Goal: Task Accomplishment & Management: Manage account settings

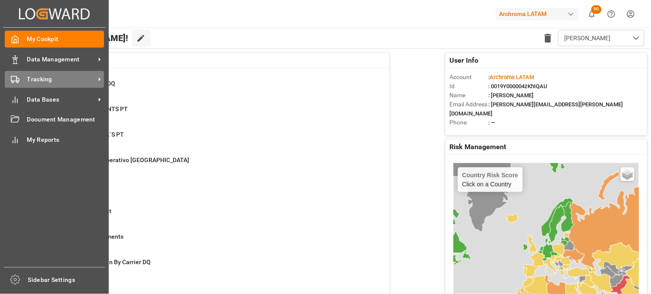
click at [19, 76] on icon at bounding box center [15, 79] width 9 height 9
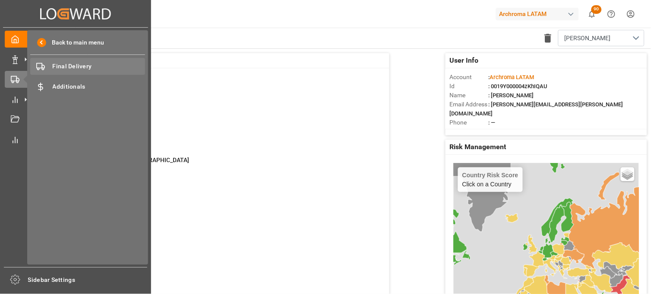
click at [90, 66] on span "Final Delivery" at bounding box center [99, 66] width 93 height 9
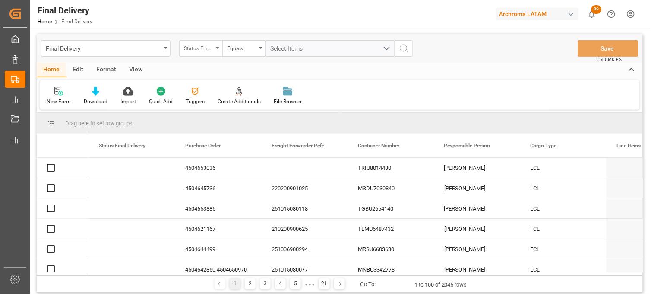
click at [213, 49] on div "Status Final Delivery" at bounding box center [200, 48] width 43 height 16
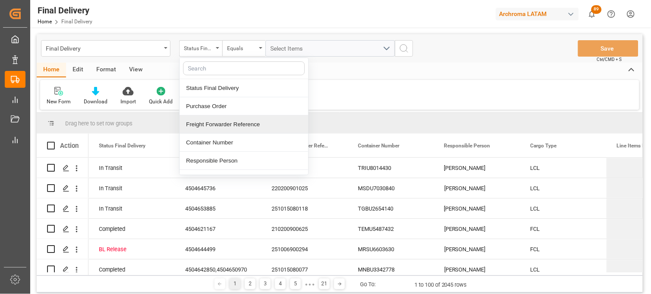
drag, startPoint x: 213, startPoint y: 122, endPoint x: 232, endPoint y: 92, distance: 35.3
click at [214, 120] on div "Freight Forwarder Reference" at bounding box center [244, 124] width 129 height 18
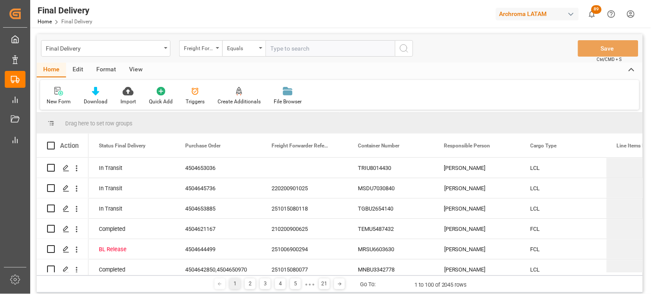
click at [282, 41] on input "text" at bounding box center [331, 48] width 130 height 16
type input "250715080100"
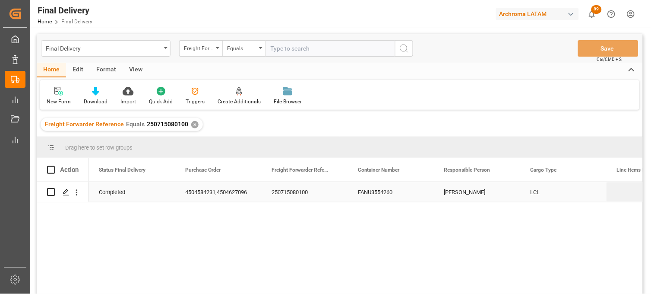
click at [297, 192] on div "250715080100" at bounding box center [304, 192] width 86 height 20
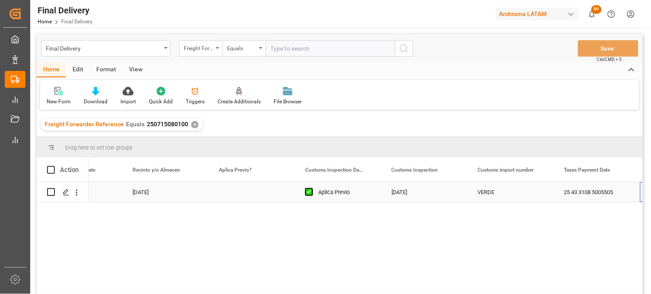
scroll to position [0, 744]
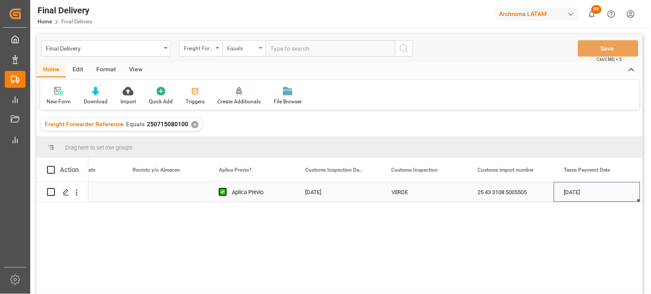
click at [152, 193] on div "Press SPACE to select this row." at bounding box center [165, 192] width 86 height 20
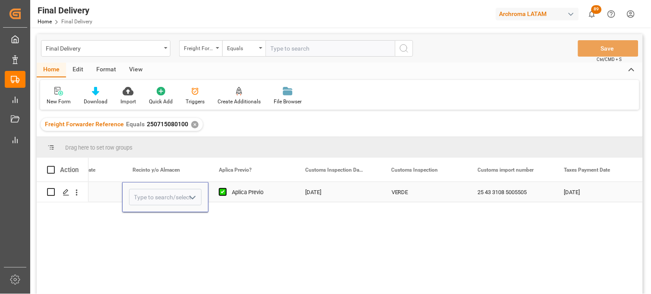
click at [152, 193] on input "Press SPACE to select this row." at bounding box center [165, 197] width 73 height 16
click at [149, 222] on div "ICAVE" at bounding box center [166, 221] width 72 height 30
type input "ICAVE"
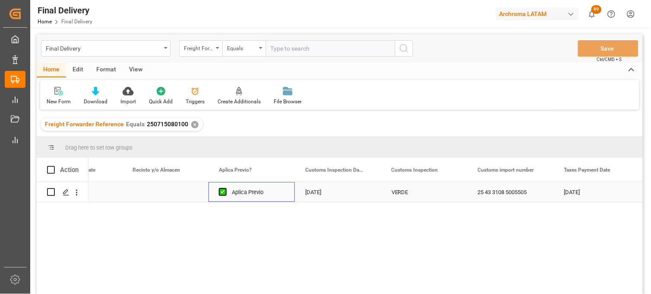
click at [241, 197] on div "Aplica Previo" at bounding box center [258, 192] width 53 height 20
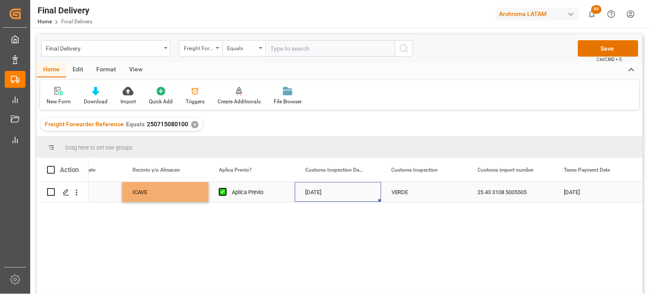
click at [310, 193] on div "24-07-2025" at bounding box center [338, 192] width 86 height 20
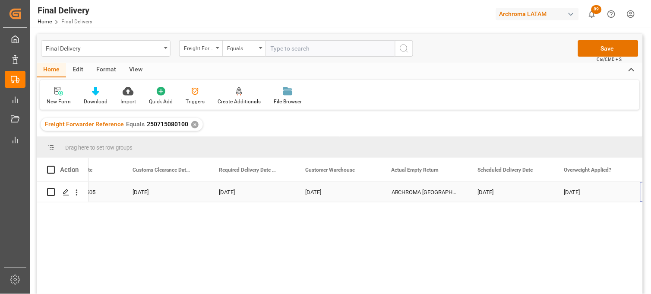
scroll to position [0, 1262]
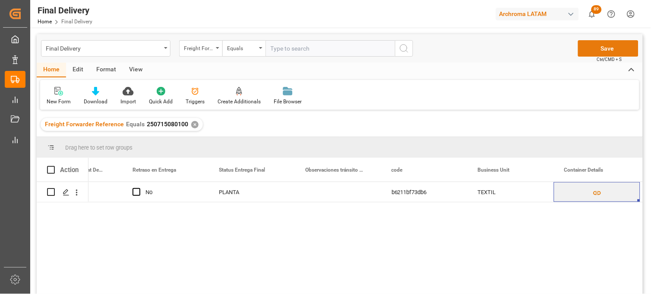
click at [595, 50] on button "Save" at bounding box center [608, 48] width 60 height 16
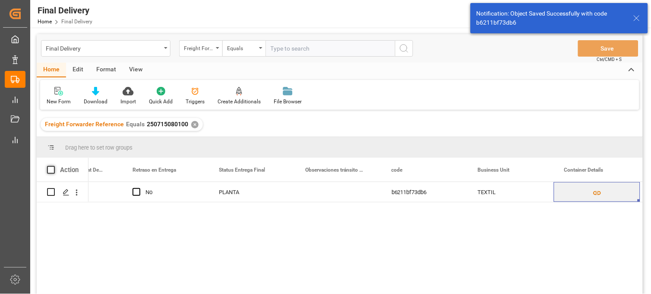
click at [52, 171] on span at bounding box center [51, 170] width 8 height 8
click at [54, 166] on input "checkbox" at bounding box center [54, 166] width 0 height 0
checkbox input "true"
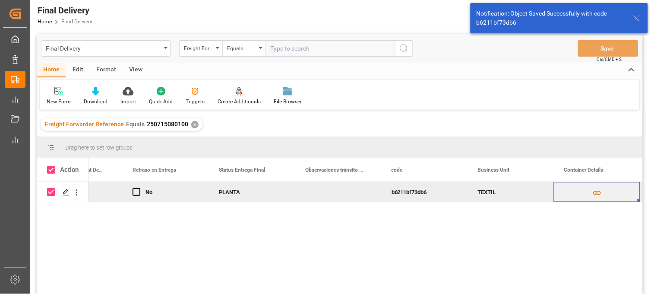
click at [243, 98] on div "Create Additionals" at bounding box center [239, 102] width 43 height 8
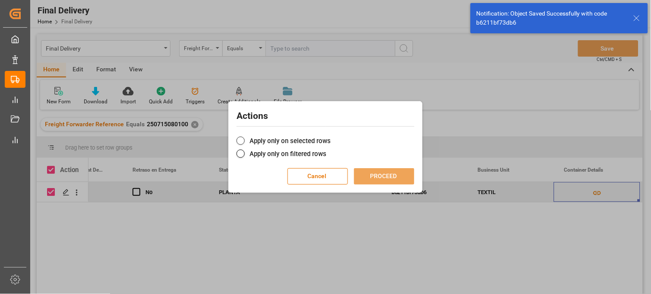
click at [243, 141] on span at bounding box center [241, 140] width 8 height 8
click at [331, 136] on input "Apply only on selected rows" at bounding box center [331, 136] width 0 height 0
click at [374, 176] on button "PROCEED" at bounding box center [384, 176] width 60 height 16
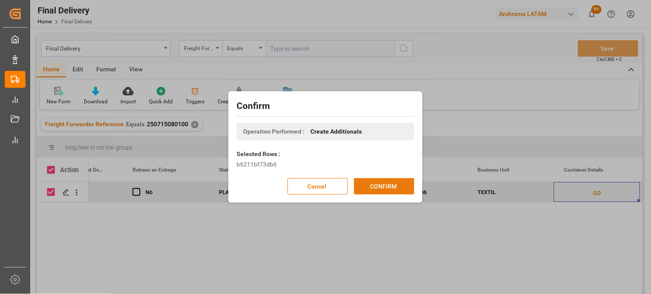
click at [395, 187] on button "CONFIRM" at bounding box center [384, 186] width 60 height 16
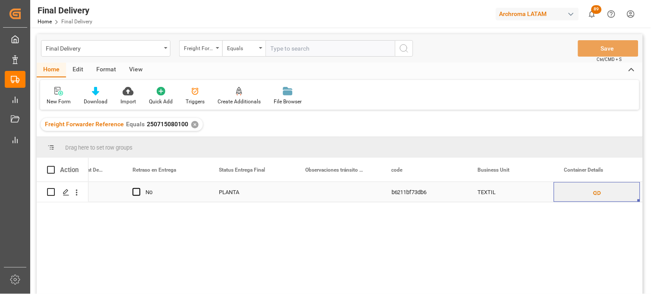
click at [322, 187] on div "Press SPACE to select this row." at bounding box center [338, 192] width 86 height 20
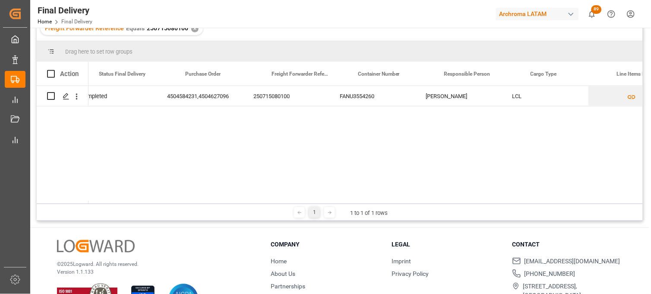
scroll to position [0, 0]
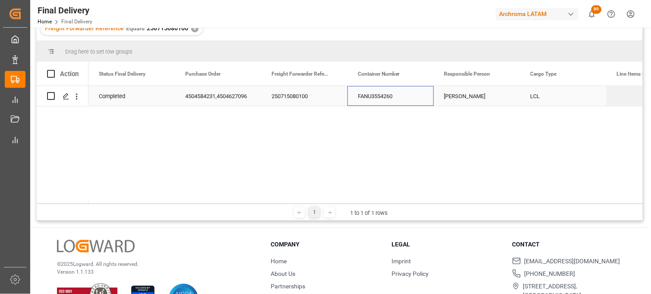
click at [377, 101] on div "FANU3554260" at bounding box center [391, 96] width 86 height 20
click at [44, 22] on link "Home" at bounding box center [45, 22] width 14 height 6
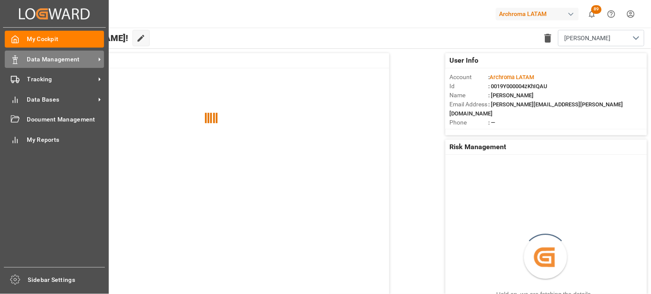
click at [9, 59] on div at bounding box center [12, 59] width 15 height 9
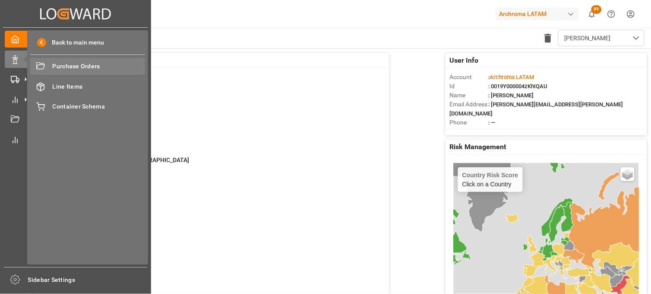
click at [114, 65] on span "Purchase Orders" at bounding box center [99, 66] width 93 height 9
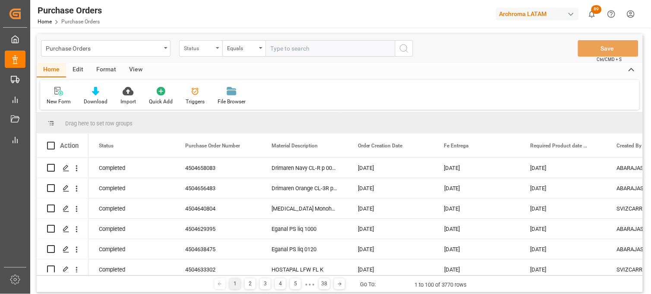
click at [216, 50] on div "Status" at bounding box center [200, 48] width 43 height 16
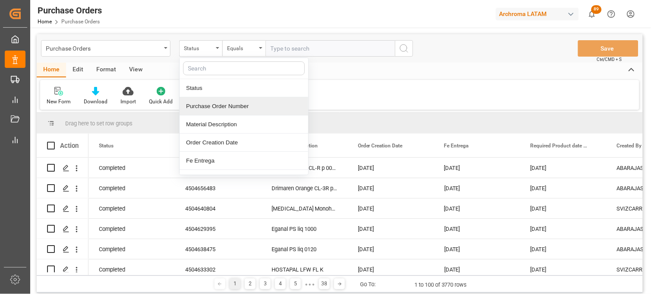
drag, startPoint x: 215, startPoint y: 109, endPoint x: 250, endPoint y: 70, distance: 52.6
click at [215, 108] on div "Purchase Order Number" at bounding box center [244, 106] width 129 height 18
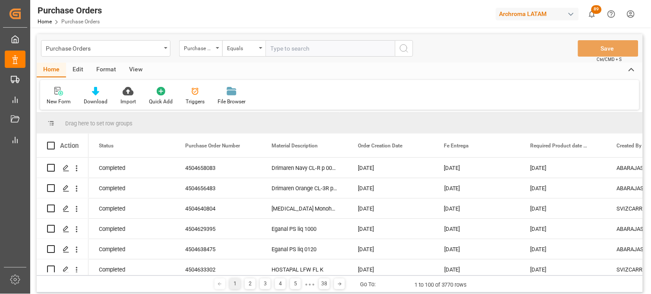
click at [274, 49] on input "text" at bounding box center [331, 48] width 130 height 16
paste input "4504634197"
type input "4504634197"
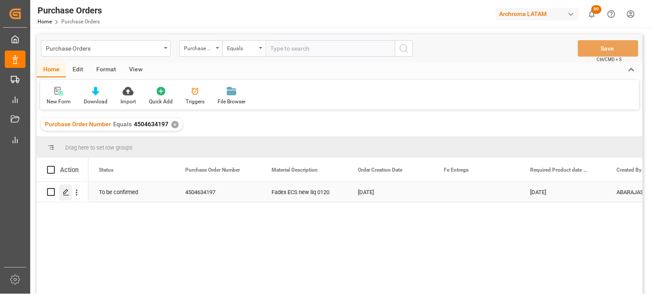
click at [67, 193] on icon "Press SPACE to select this row." at bounding box center [66, 192] width 7 height 7
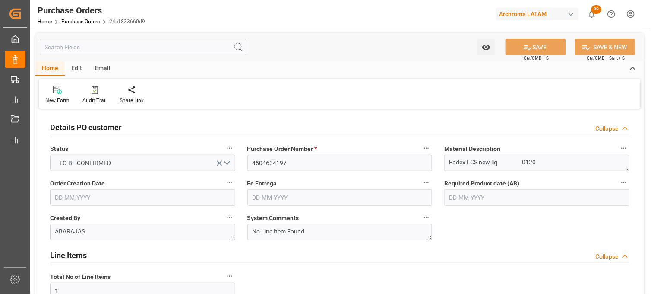
type input "23-06-2025"
type input "02-11-2025"
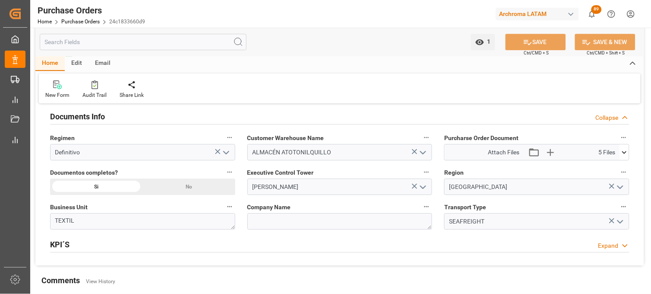
scroll to position [576, 0]
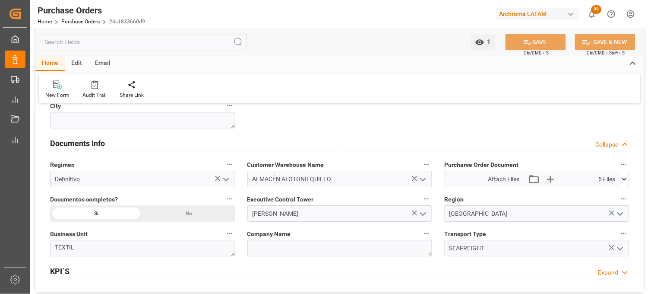
click at [625, 179] on icon at bounding box center [624, 178] width 5 height 3
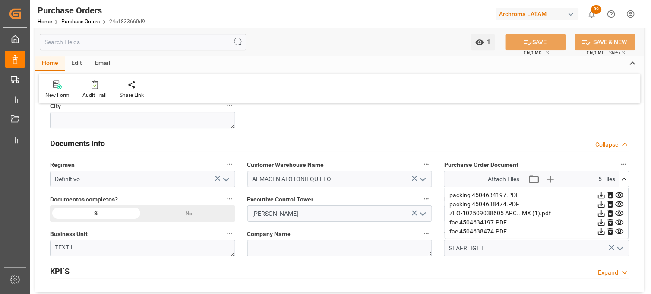
click at [622, 214] on icon at bounding box center [619, 213] width 9 height 9
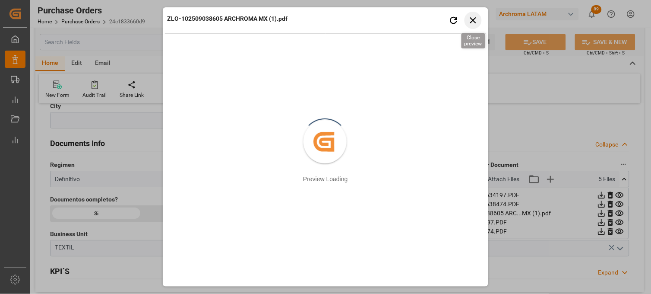
click at [472, 19] on icon "button" at bounding box center [473, 20] width 6 height 6
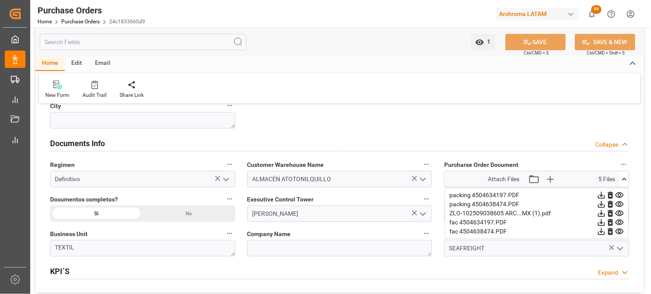
click at [620, 221] on icon at bounding box center [620, 222] width 8 height 6
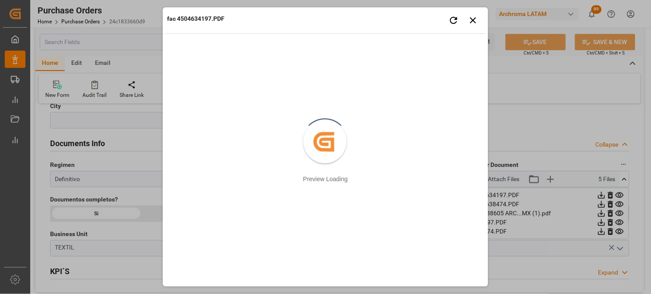
click at [480, 28] on div "Retry Close preview" at bounding box center [462, 20] width 39 height 17
click at [475, 28] on button "Close preview" at bounding box center [473, 20] width 17 height 17
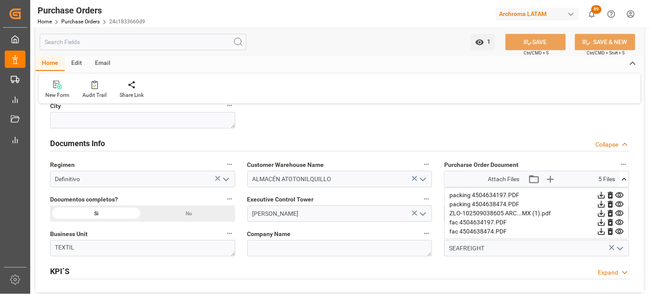
click at [621, 230] on icon at bounding box center [620, 231] width 8 height 6
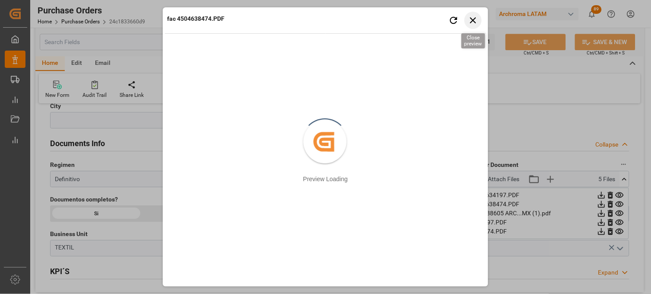
click at [472, 16] on icon "button" at bounding box center [473, 20] width 11 height 11
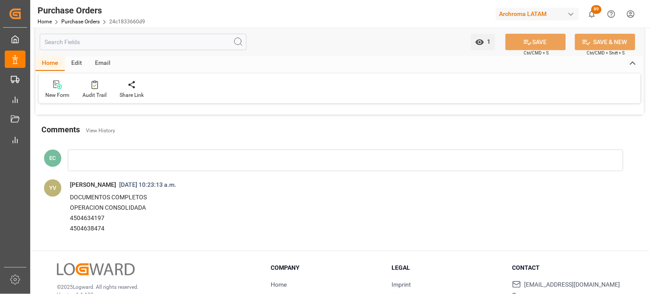
scroll to position [767, 0]
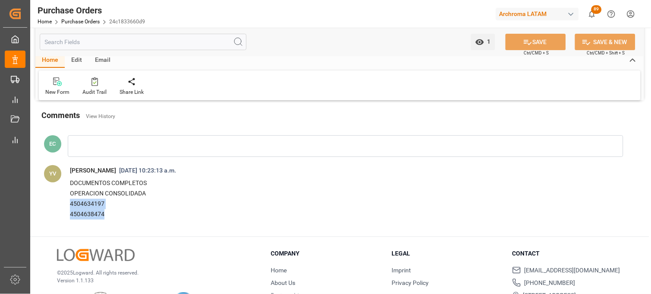
drag, startPoint x: 102, startPoint y: 213, endPoint x: 70, endPoint y: 206, distance: 32.8
click at [70, 206] on div "DOCUMENTOS COMPLETOS OPERACION CONSOLIDADA 4504634197 4504638474" at bounding box center [337, 198] width 534 height 41
copy div "4504634197 4504638474"
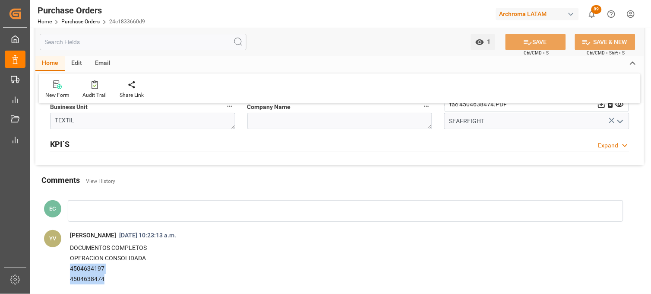
scroll to position [576, 0]
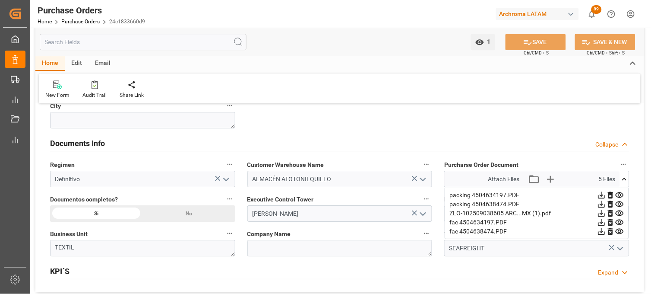
click at [622, 195] on icon at bounding box center [619, 194] width 9 height 9
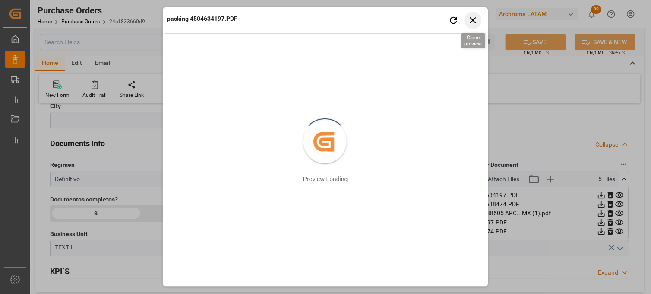
click at [471, 22] on icon "button" at bounding box center [473, 20] width 11 height 11
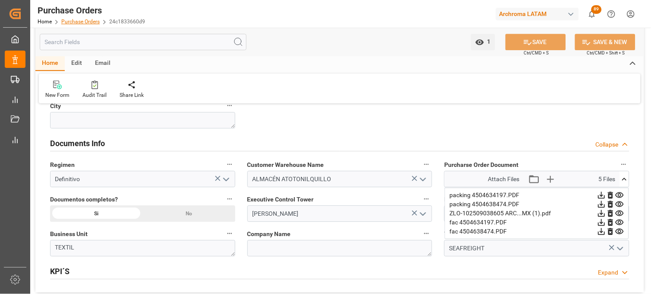
click at [70, 22] on link "Purchase Orders" at bounding box center [80, 22] width 38 height 6
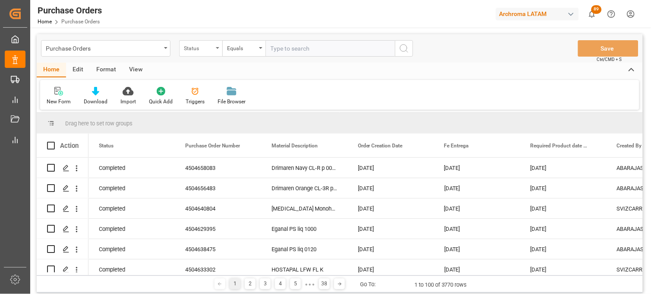
click at [199, 48] on div "Status" at bounding box center [198, 47] width 29 height 10
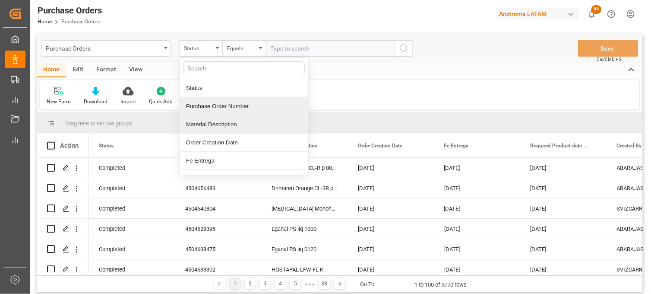
click at [214, 111] on div "Purchase Order Number" at bounding box center [244, 106] width 129 height 18
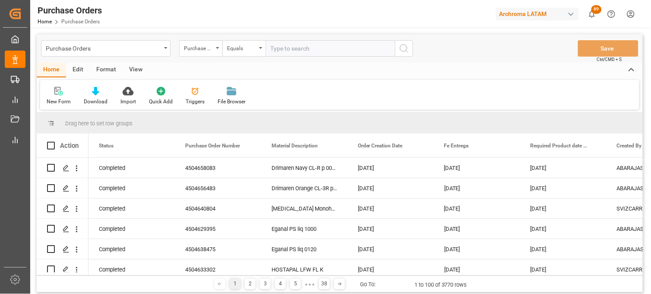
click at [287, 52] on input "text" at bounding box center [331, 48] width 130 height 16
paste input "4504654279"
type input "4504654279"
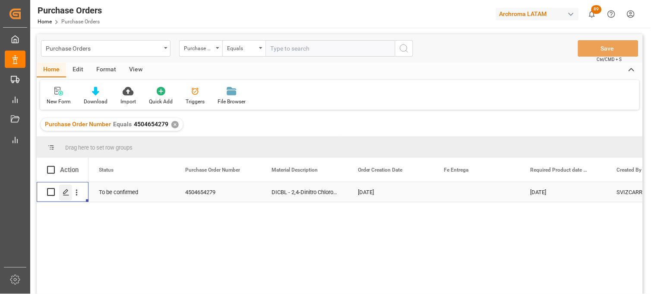
click at [68, 196] on div "Press SPACE to select this row." at bounding box center [65, 192] width 13 height 16
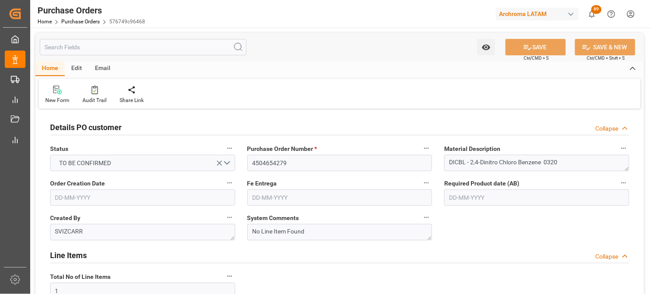
type input "12-08-2025"
type input "06-11-2025"
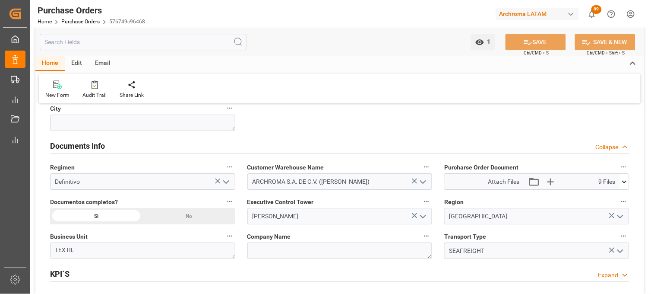
scroll to position [576, 0]
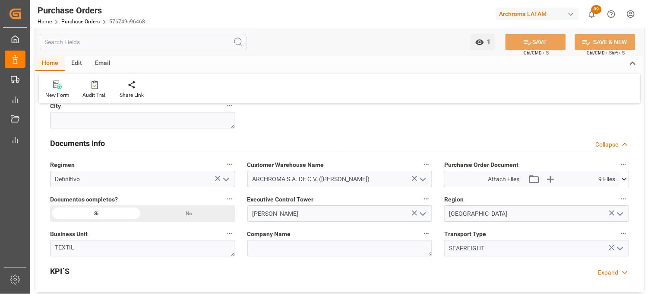
click at [627, 180] on icon at bounding box center [624, 178] width 9 height 9
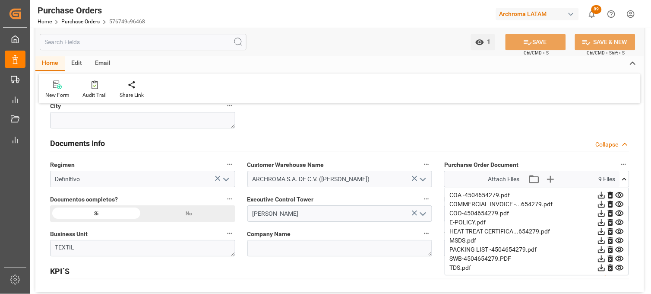
click at [620, 204] on icon at bounding box center [619, 204] width 9 height 9
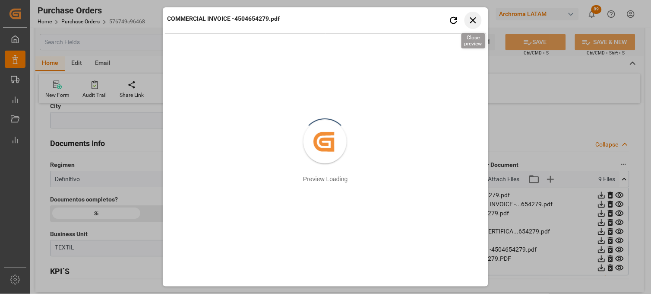
click at [473, 25] on icon "button" at bounding box center [473, 20] width 11 height 11
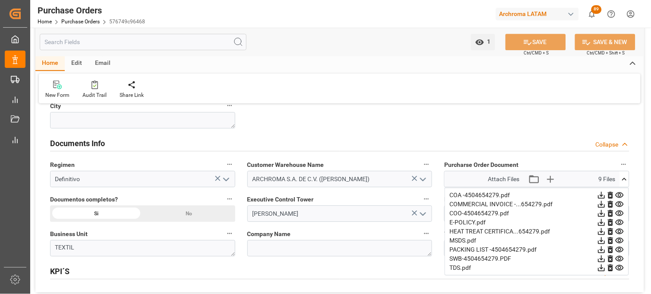
click at [620, 250] on icon at bounding box center [619, 249] width 9 height 9
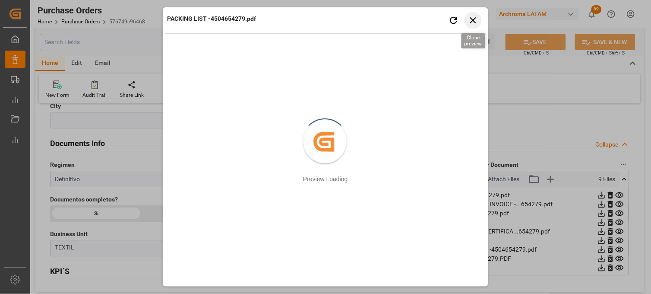
click at [473, 23] on icon "button" at bounding box center [473, 20] width 11 height 11
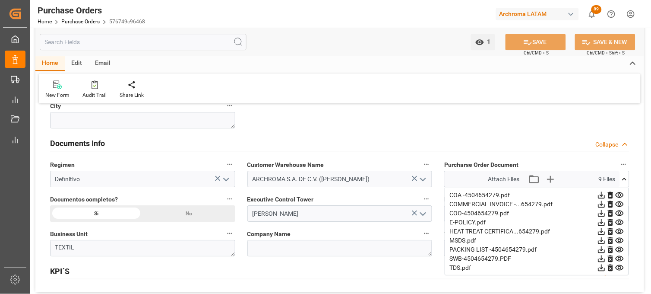
click at [619, 258] on icon at bounding box center [620, 259] width 8 height 6
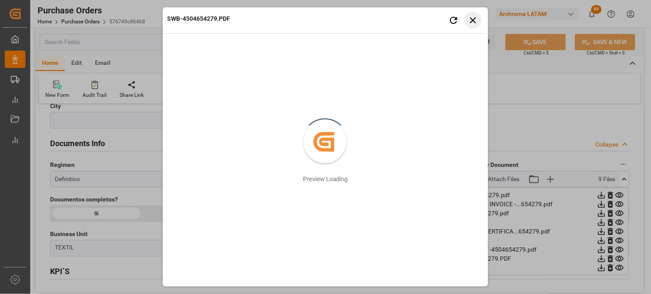
click at [473, 23] on icon "button" at bounding box center [473, 20] width 11 height 11
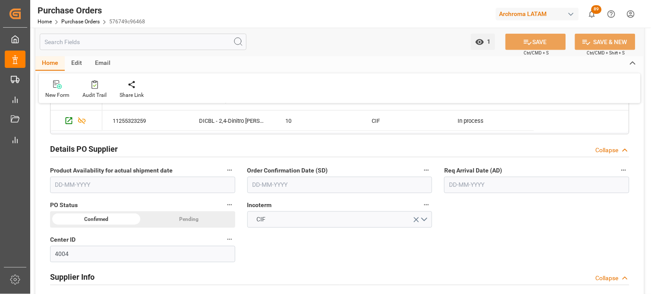
scroll to position [240, 0]
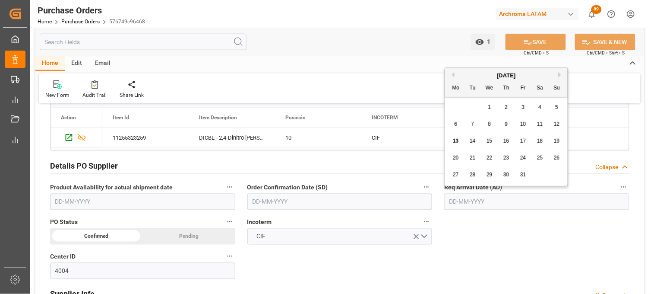
click at [469, 200] on input "text" at bounding box center [536, 201] width 185 height 16
click at [459, 167] on div "27 28 29 30 31 1 2" at bounding box center [507, 174] width 118 height 17
click at [557, 159] on span "26" at bounding box center [557, 158] width 6 height 6
type input "[DATE]"
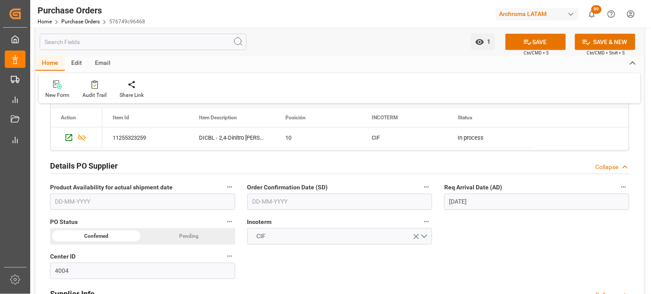
click at [271, 197] on input "text" at bounding box center [339, 201] width 185 height 16
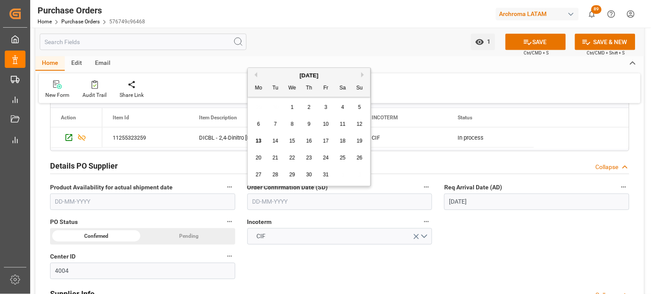
click at [260, 110] on div "29 30 1 2 3 4 5" at bounding box center [309, 107] width 118 height 17
click at [294, 106] on span "1" at bounding box center [292, 107] width 3 height 6
type input "01-10-2025"
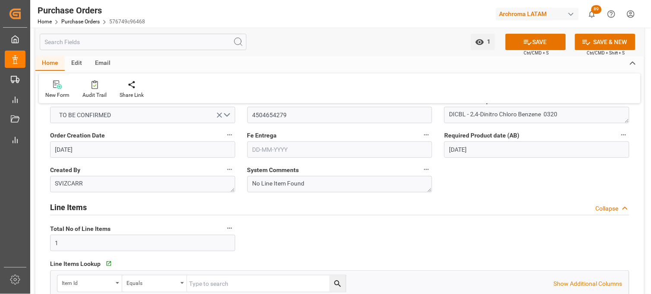
scroll to position [0, 0]
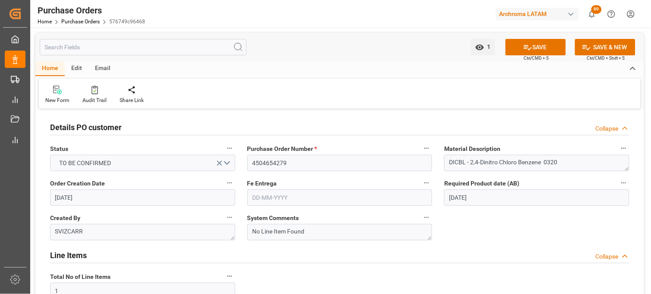
click at [265, 197] on input "text" at bounding box center [339, 197] width 185 height 16
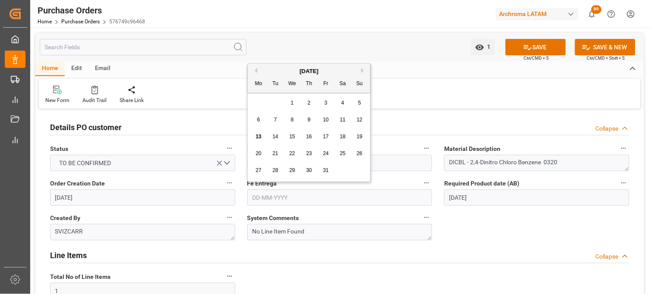
click at [364, 70] on button "Next Month" at bounding box center [363, 70] width 5 height 5
click at [291, 118] on span "5" at bounding box center [292, 120] width 3 height 6
type input "05-11-2025"
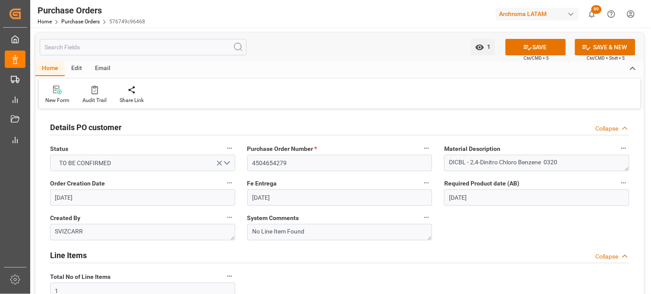
click at [527, 45] on icon at bounding box center [527, 47] width 9 height 9
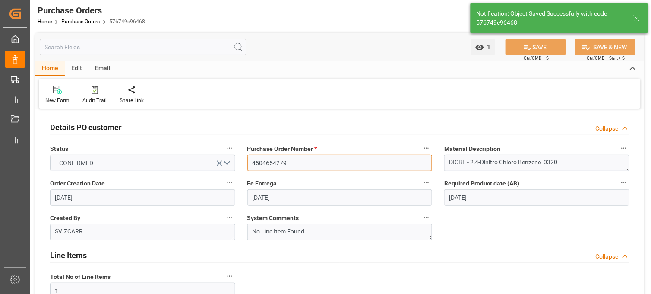
click at [265, 162] on input "4504654279" at bounding box center [339, 163] width 185 height 16
click at [264, 162] on input "4504654279" at bounding box center [339, 163] width 185 height 16
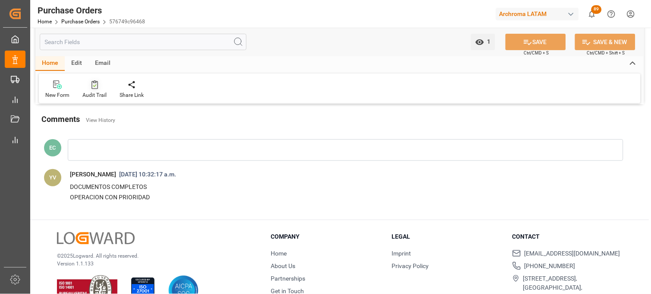
scroll to position [740, 0]
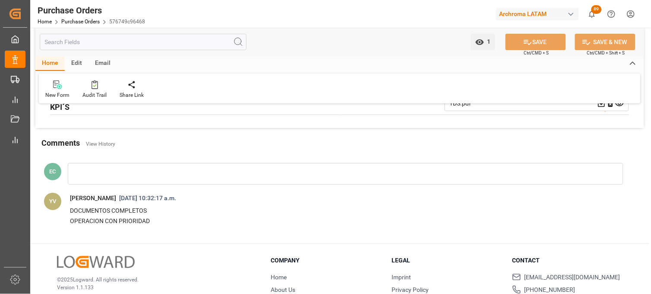
click at [71, 17] on div "Home Purchase Orders 576749c96468" at bounding box center [92, 21] width 108 height 9
click at [87, 19] on link "Purchase Orders" at bounding box center [80, 22] width 38 height 6
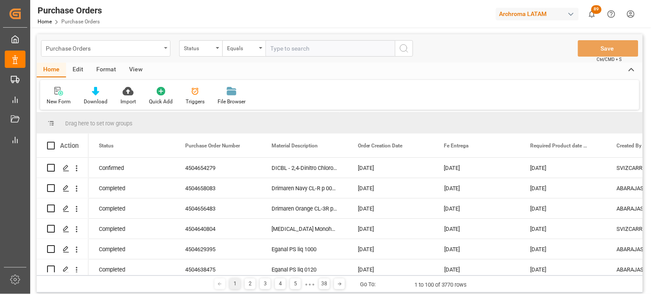
click at [165, 49] on div "Purchase Orders" at bounding box center [106, 48] width 130 height 16
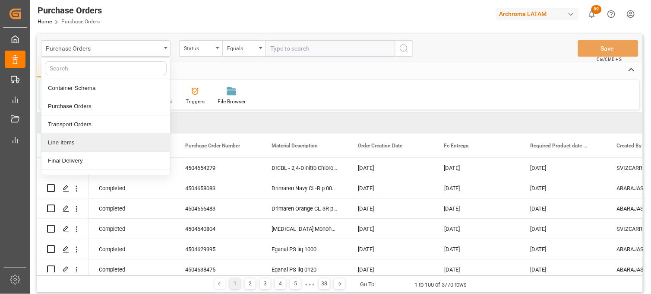
drag, startPoint x: 76, startPoint y: 141, endPoint x: 95, endPoint y: 125, distance: 25.2
click at [78, 141] on div "Line Items" at bounding box center [105, 142] width 129 height 18
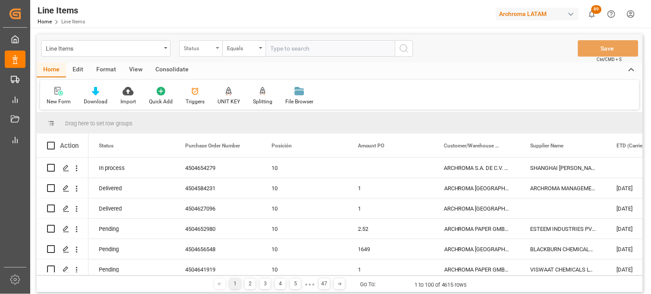
click at [217, 50] on div "Status" at bounding box center [200, 48] width 43 height 16
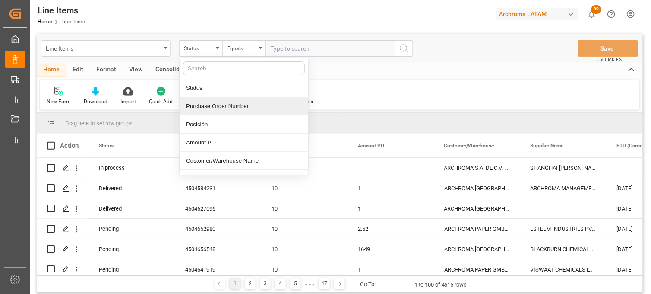
drag, startPoint x: 201, startPoint y: 106, endPoint x: 240, endPoint y: 75, distance: 49.4
click at [203, 104] on div "Purchase Order Number" at bounding box center [244, 106] width 129 height 18
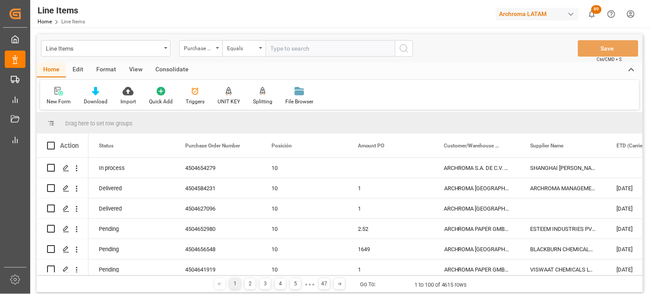
click at [282, 54] on input "text" at bounding box center [331, 48] width 130 height 16
paste input "4504654279"
type input "4504654279"
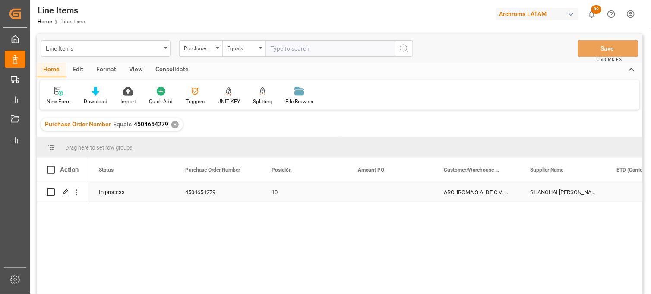
click at [369, 193] on div "Press SPACE to select this row." at bounding box center [391, 192] width 86 height 20
click at [376, 192] on div "Press SPACE to select this row." at bounding box center [391, 192] width 86 height 20
click at [376, 192] on input "Press SPACE to select this row." at bounding box center [391, 197] width 73 height 16
type input "1.46"
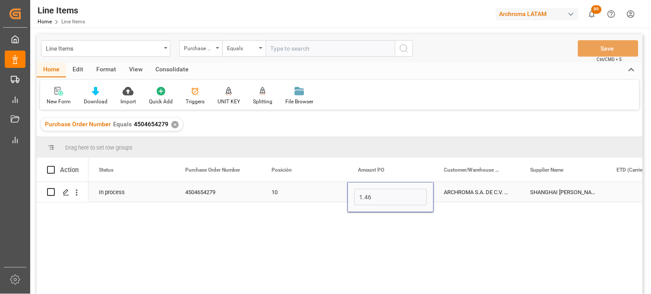
click at [451, 193] on div "ARCHROMA S.A. DE C.V. ([PERSON_NAME])" at bounding box center [477, 192] width 86 height 20
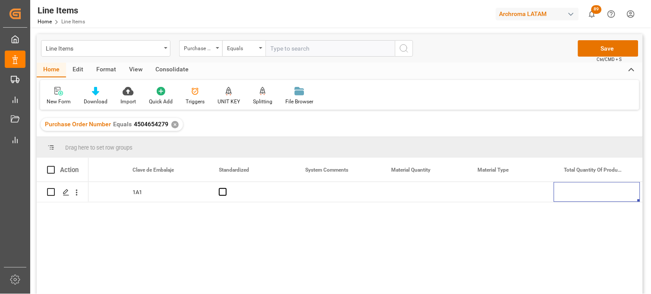
scroll to position [0, 1089]
click at [320, 193] on div "Press SPACE to select this row." at bounding box center [338, 192] width 86 height 20
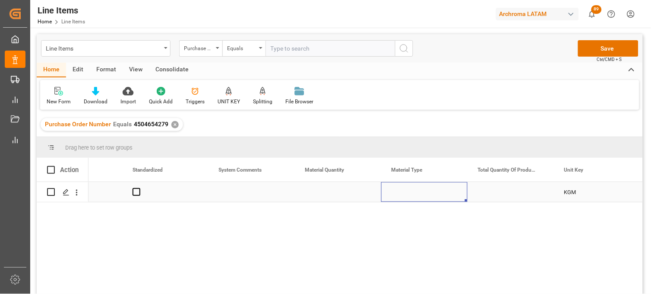
click at [331, 193] on div "Press SPACE to select this row." at bounding box center [338, 192] width 86 height 20
click at [326, 191] on div "Press SPACE to select this row." at bounding box center [338, 192] width 86 height 20
click at [326, 191] on input "Press SPACE to select this row." at bounding box center [338, 197] width 73 height 16
type input "75"
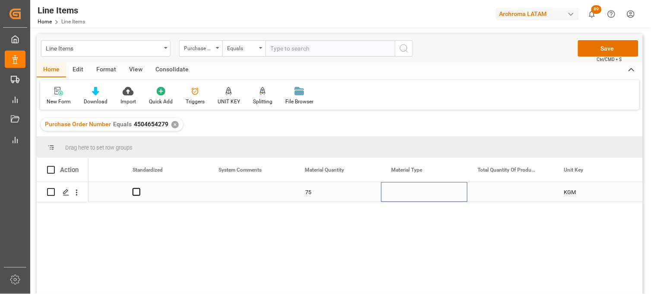
click at [398, 187] on div "Press SPACE to select this row." at bounding box center [424, 192] width 86 height 20
click at [406, 193] on div "Press SPACE to select this row." at bounding box center [424, 192] width 86 height 20
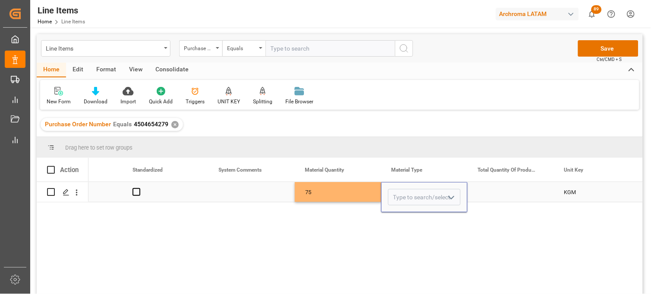
click at [406, 193] on input "Press SPACE to select this row." at bounding box center [424, 197] width 73 height 16
click at [402, 215] on div "DRUMS" at bounding box center [425, 221] width 72 height 30
type input "DRUMS"
click at [494, 191] on div "Press SPACE to select this row." at bounding box center [511, 192] width 86 height 20
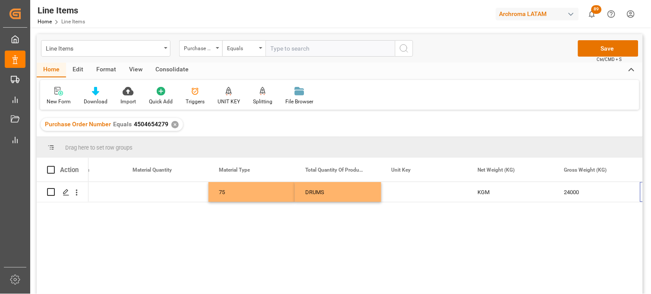
scroll to position [0, 1262]
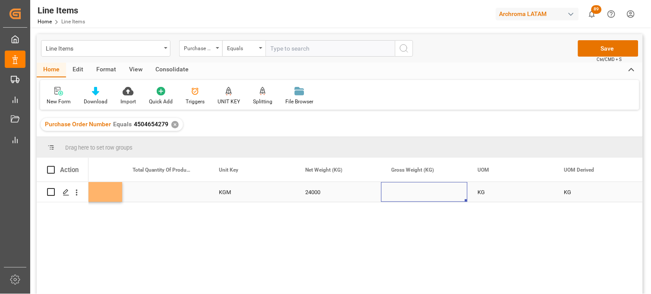
click at [405, 195] on div "Press SPACE to select this row." at bounding box center [424, 192] width 86 height 20
click at [405, 195] on input "Press SPACE to select this row." at bounding box center [424, 197] width 73 height 16
click at [407, 195] on input "Press SPACE to select this row." at bounding box center [424, 197] width 73 height 16
type input "25612.5"
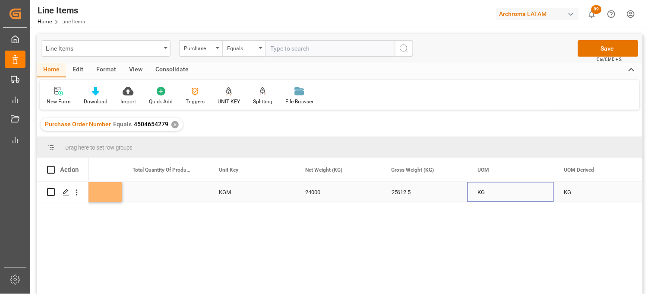
click at [480, 193] on div "KG" at bounding box center [511, 192] width 86 height 20
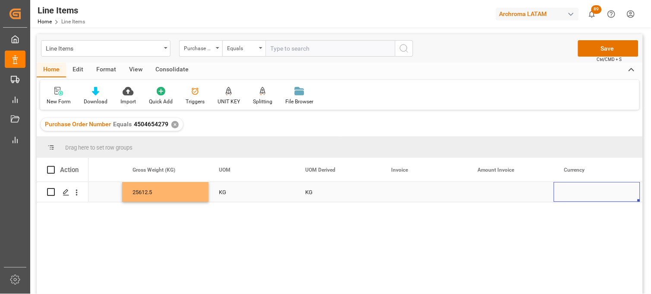
click at [400, 193] on div "Press SPACE to select this row." at bounding box center [424, 192] width 86 height 20
click at [400, 193] on input "Press SPACE to select this row." at bounding box center [424, 197] width 73 height 16
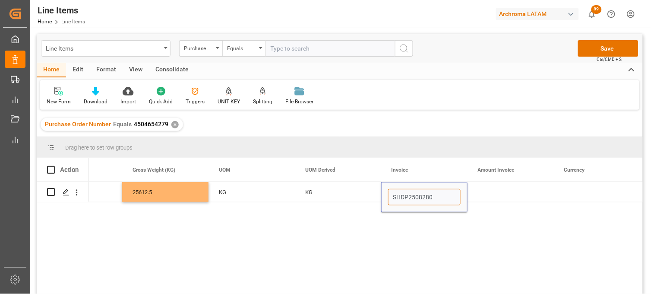
type input "SHDP25082804"
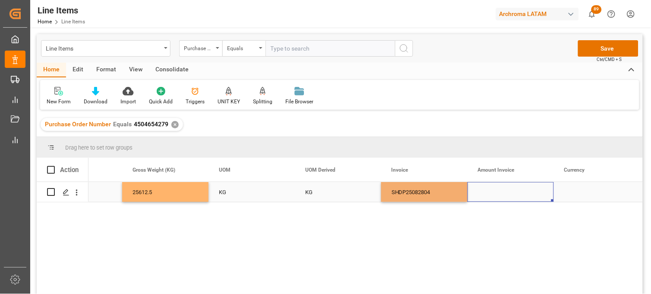
click at [495, 190] on div "Press SPACE to select this row." at bounding box center [511, 192] width 86 height 20
click at [500, 191] on div "Press SPACE to select this row." at bounding box center [511, 192] width 86 height 20
click at [501, 191] on div "Press SPACE to select this row." at bounding box center [511, 192] width 86 height 20
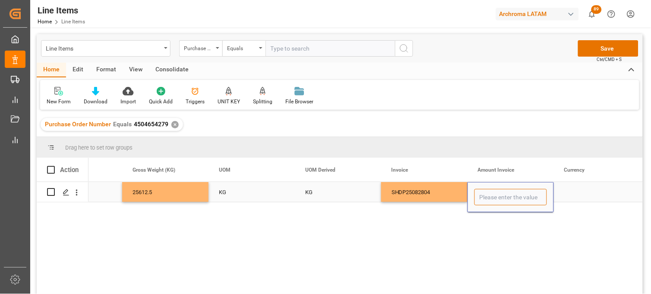
click at [498, 193] on input "Press SPACE to select this row." at bounding box center [511, 197] width 73 height 16
type input "35040"
click at [570, 193] on div "Press SPACE to select this row." at bounding box center [597, 192] width 86 height 20
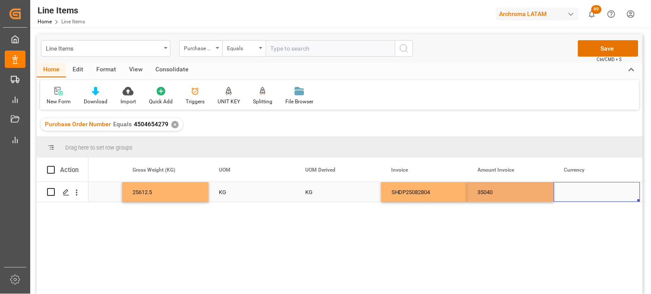
click at [570, 193] on div "Press SPACE to select this row." at bounding box center [597, 192] width 86 height 20
click at [570, 193] on input "Press SPACE to select this row." at bounding box center [597, 197] width 73 height 16
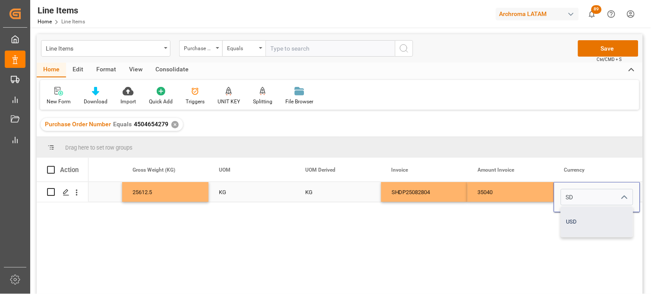
click at [575, 212] on div "USD" at bounding box center [597, 221] width 72 height 30
type input "USD"
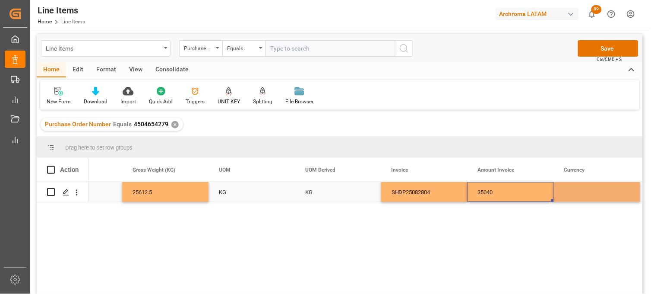
click at [507, 192] on div "35040" at bounding box center [511, 192] width 86 height 20
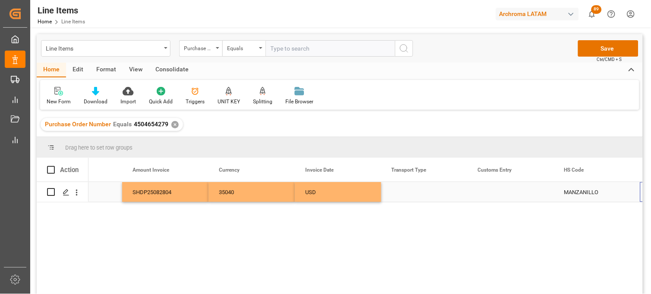
scroll to position [0, 2039]
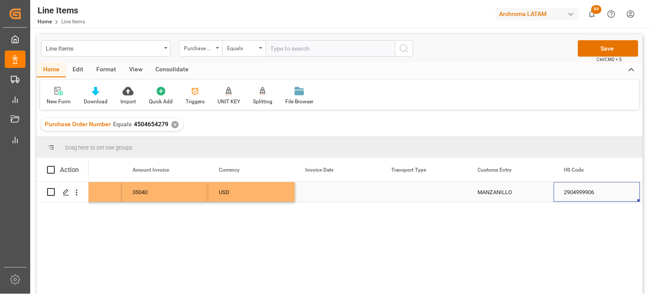
click at [323, 195] on div "Press SPACE to select this row." at bounding box center [338, 192] width 86 height 20
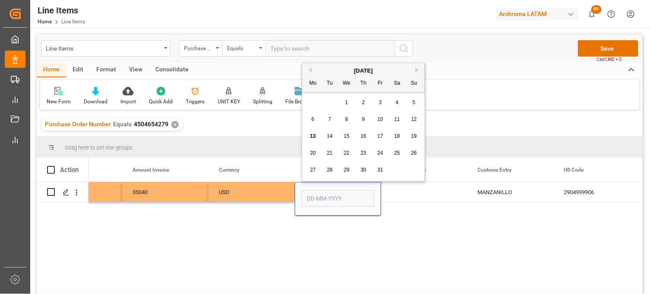
click at [310, 71] on button "Previous Month" at bounding box center [309, 69] width 5 height 5
click at [364, 171] on span "28" at bounding box center [364, 170] width 6 height 6
type input "[DATE]"
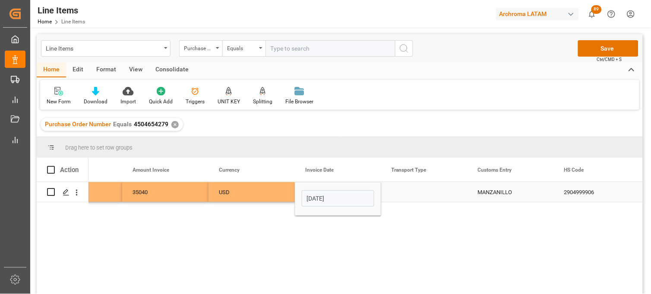
click at [408, 192] on div "Press SPACE to select this row." at bounding box center [424, 192] width 86 height 20
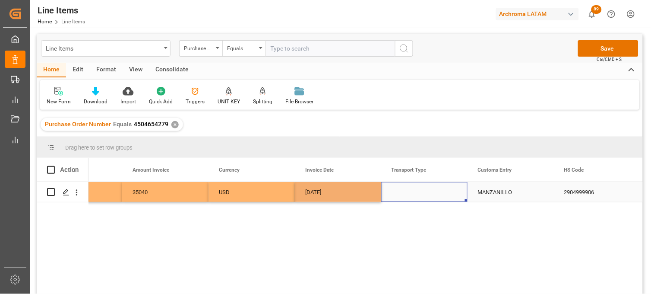
click at [408, 192] on div "Press SPACE to select this row." at bounding box center [424, 192] width 86 height 20
click at [409, 193] on input "Press SPACE to select this row." at bounding box center [424, 197] width 73 height 16
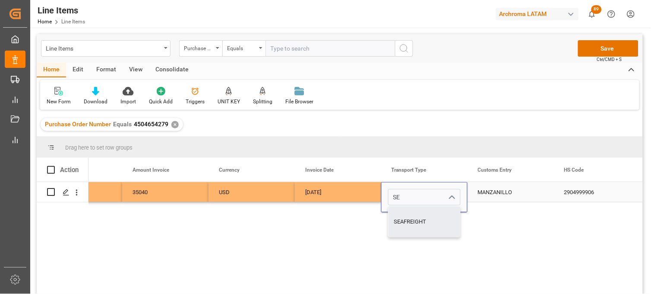
drag, startPoint x: 409, startPoint y: 216, endPoint x: 515, endPoint y: 197, distance: 107.5
click at [412, 215] on div "SEAFREIGHT" at bounding box center [425, 221] width 72 height 30
type input "SEAFREIGHT"
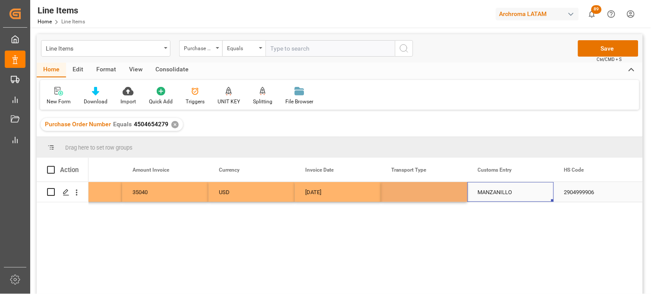
click at [493, 193] on div "MANZANILLO" at bounding box center [511, 192] width 86 height 20
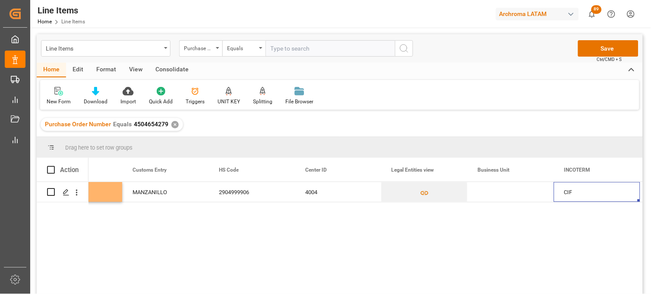
scroll to position [0, 2471]
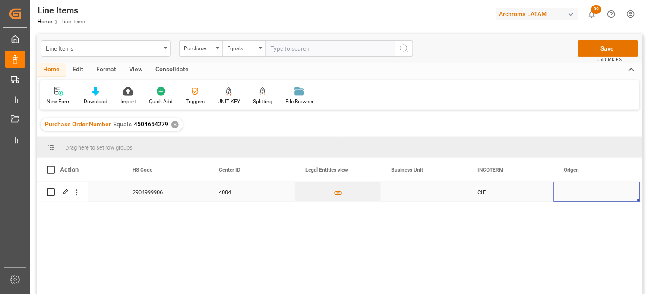
click at [415, 192] on div "Press SPACE to select this row." at bounding box center [424, 192] width 86 height 20
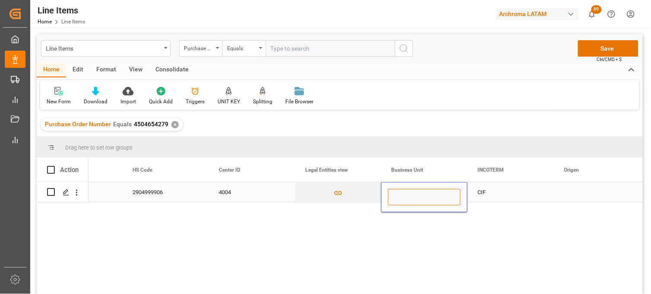
click at [415, 192] on input "Press SPACE to select this row." at bounding box center [424, 197] width 73 height 16
type input "TEXTIL"
click at [485, 193] on div "CIF" at bounding box center [511, 192] width 66 height 20
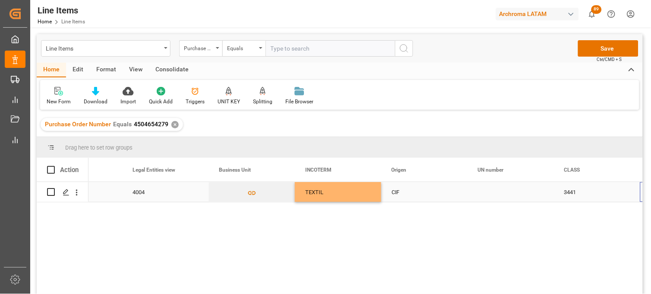
scroll to position [0, 2644]
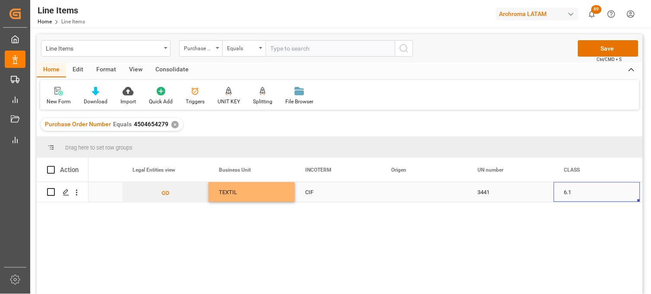
click at [402, 190] on div "Press SPACE to select this row." at bounding box center [424, 192] width 86 height 20
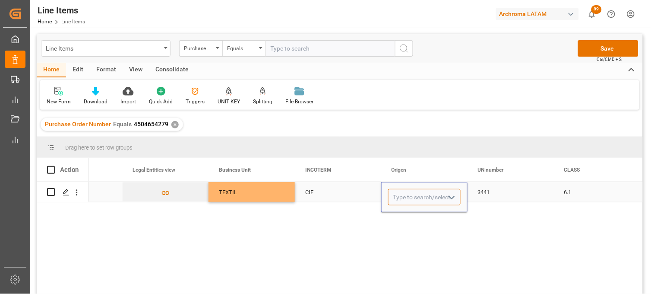
click at [402, 191] on input "Press SPACE to select this row." at bounding box center [424, 197] width 73 height 16
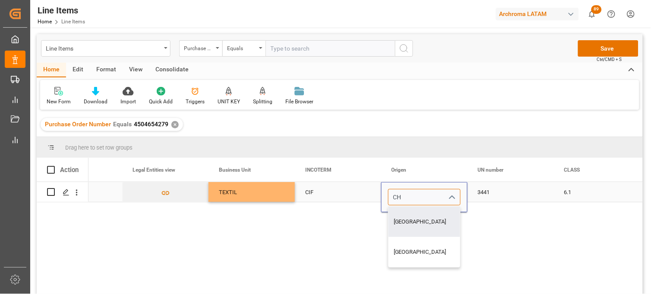
click at [409, 217] on div "CHINA" at bounding box center [425, 221] width 72 height 30
type input "CHINA"
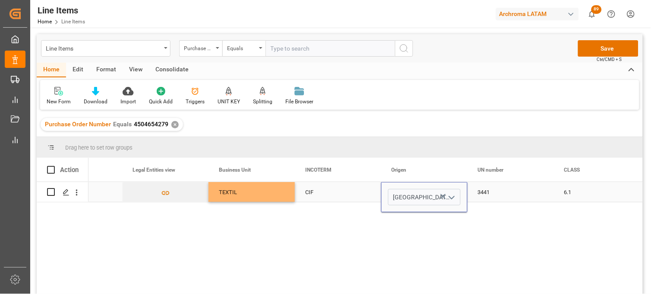
click at [481, 194] on div "3441" at bounding box center [511, 192] width 86 height 20
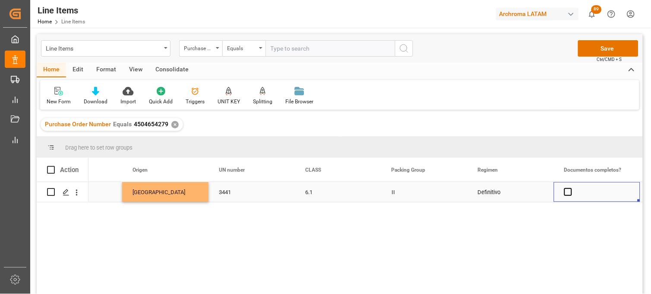
scroll to position [0, 2989]
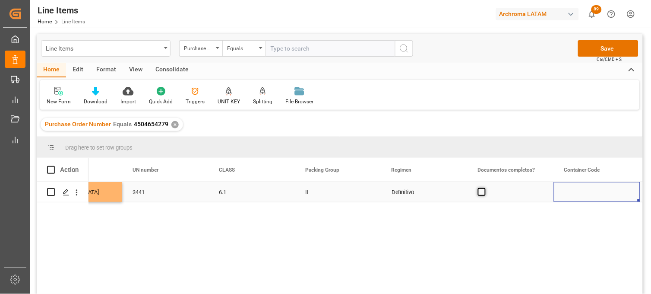
click at [485, 192] on span "Press SPACE to select this row." at bounding box center [482, 192] width 8 height 8
click at [485, 188] on input "Press SPACE to select this row." at bounding box center [485, 188] width 0 height 0
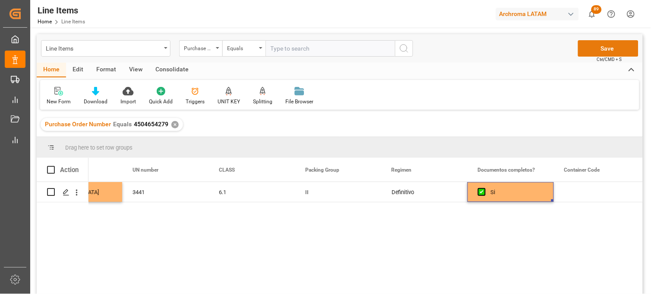
click at [605, 46] on button "Save" at bounding box center [608, 48] width 60 height 16
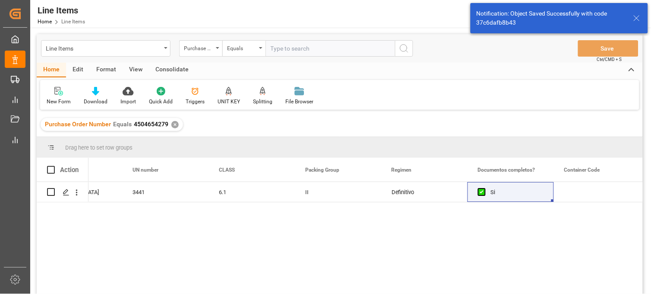
click at [51, 170] on span at bounding box center [51, 170] width 8 height 8
click at [54, 166] on input "checkbox" at bounding box center [54, 166] width 0 height 0
checkbox input "true"
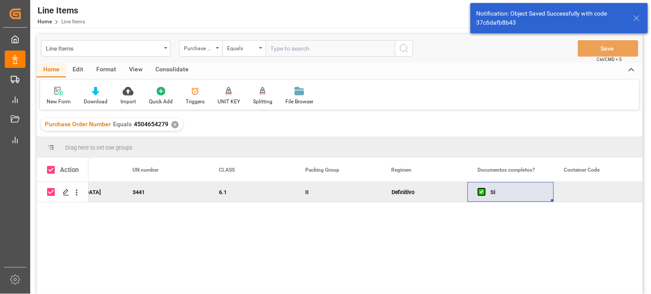
drag, startPoint x: 176, startPoint y: 68, endPoint x: 144, endPoint y: 85, distance: 35.9
click at [175, 68] on div "Consolidate" at bounding box center [172, 70] width 46 height 15
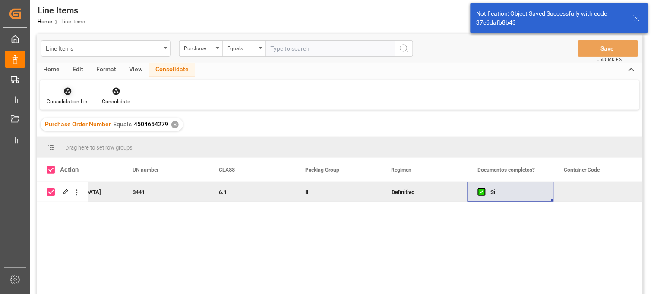
click at [66, 92] on icon at bounding box center [67, 91] width 9 height 9
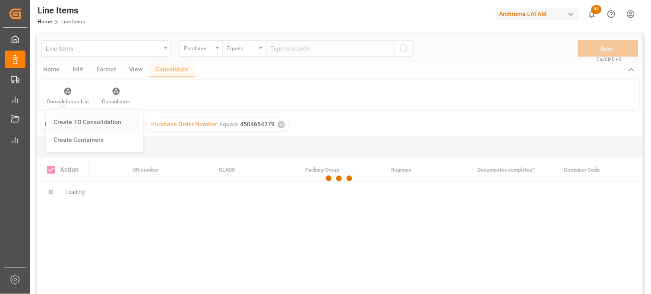
click at [66, 122] on div "Line Items Purchase Order Number Equals Save Ctrl/CMD + S Home Edit Format View…" at bounding box center [340, 175] width 606 height 282
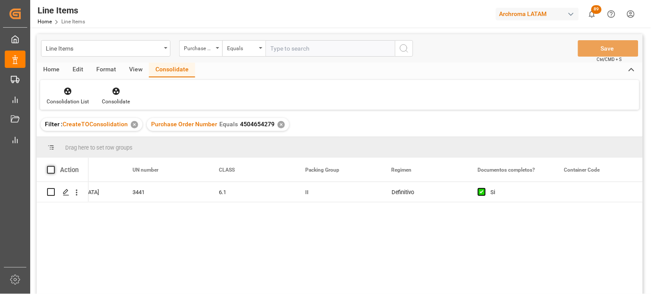
click at [51, 167] on span at bounding box center [51, 170] width 8 height 8
click at [54, 166] on input "checkbox" at bounding box center [54, 166] width 0 height 0
checkbox input "true"
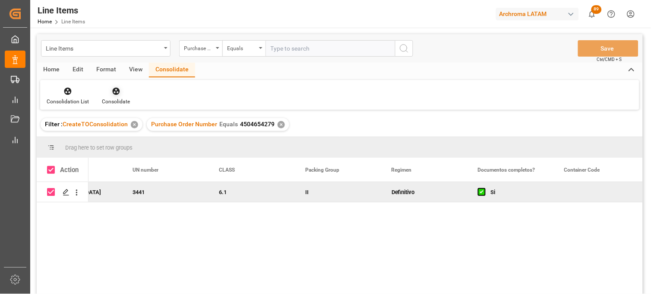
click at [118, 96] on div "Consolidate" at bounding box center [115, 95] width 41 height 19
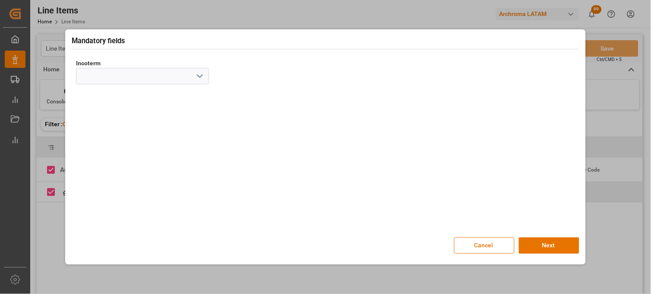
click at [201, 75] on icon "open menu" at bounding box center [200, 76] width 10 height 10
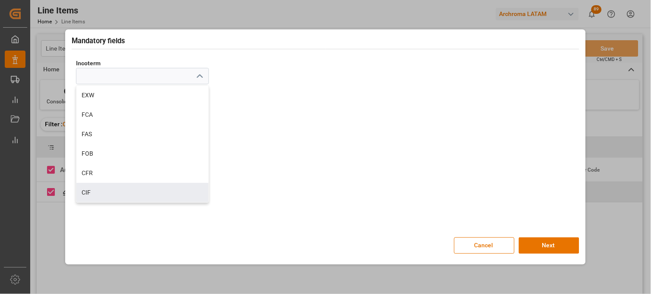
drag, startPoint x: 109, startPoint y: 190, endPoint x: 185, endPoint y: 184, distance: 75.8
click at [110, 189] on div "CIF" at bounding box center [142, 192] width 132 height 19
type input "CIF"
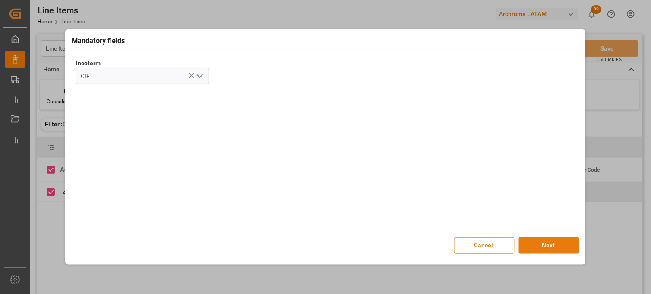
click at [546, 245] on button "Next" at bounding box center [549, 245] width 60 height 16
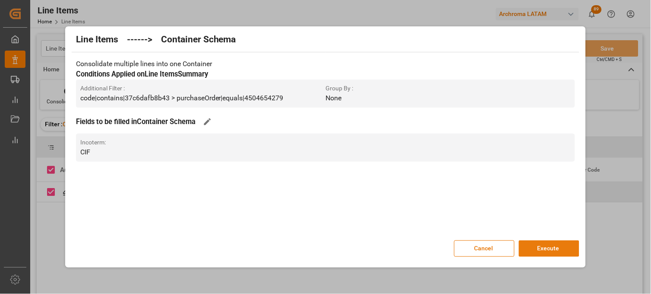
click at [547, 253] on button "Execute" at bounding box center [549, 248] width 60 height 16
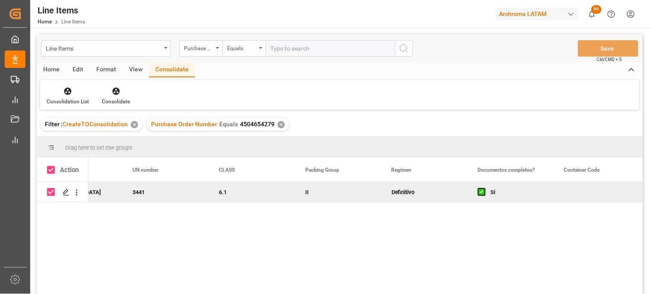
click at [409, 196] on div "Definitivo" at bounding box center [424, 192] width 86 height 20
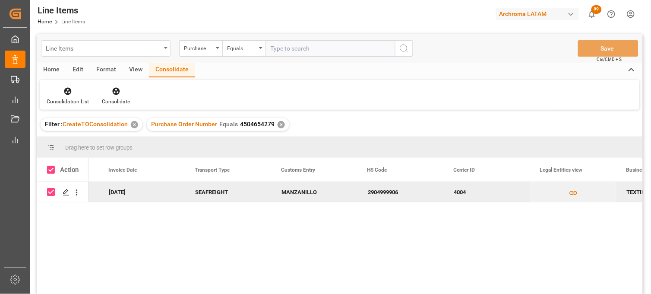
click at [91, 53] on div "Line Items" at bounding box center [103, 47] width 115 height 11
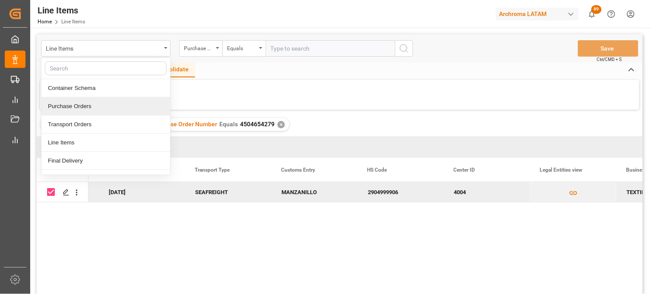
click at [81, 104] on div "Purchase Orders" at bounding box center [105, 106] width 129 height 18
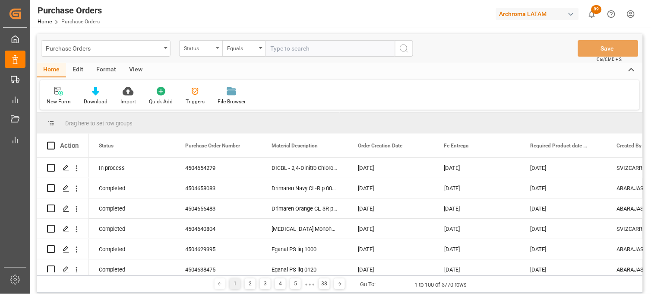
click at [212, 48] on div "Status" at bounding box center [198, 47] width 29 height 10
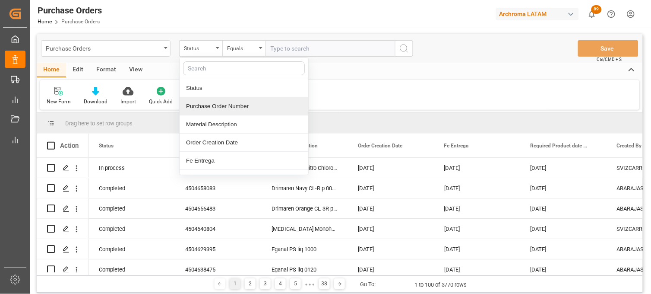
click at [226, 106] on div "Purchase Order Number" at bounding box center [244, 106] width 129 height 18
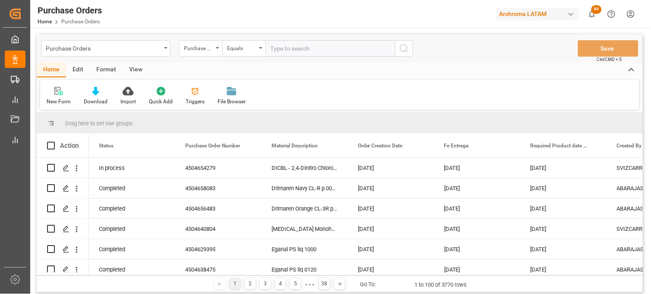
click at [288, 54] on input "text" at bounding box center [331, 48] width 130 height 16
paste input "4504664673"
type input "4504664673"
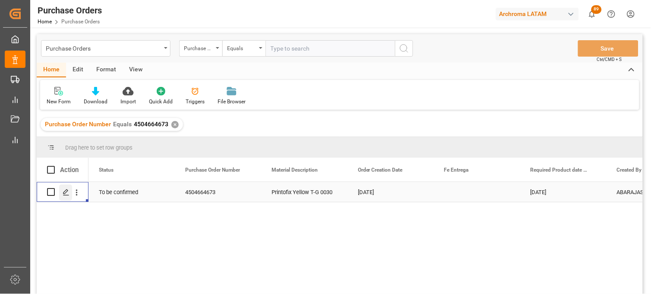
click at [64, 192] on icon "Press SPACE to select this row." at bounding box center [66, 192] width 7 height 7
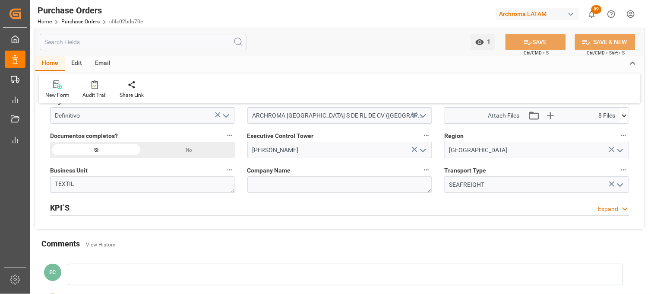
scroll to position [624, 0]
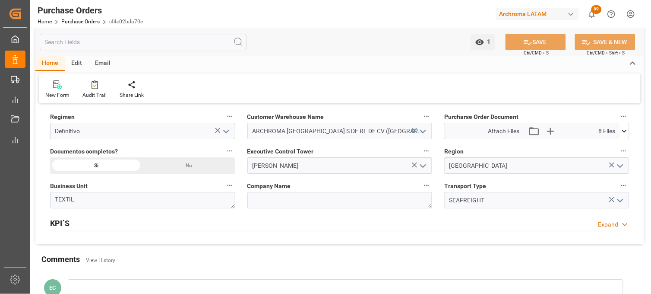
click at [623, 132] on icon at bounding box center [624, 131] width 9 height 9
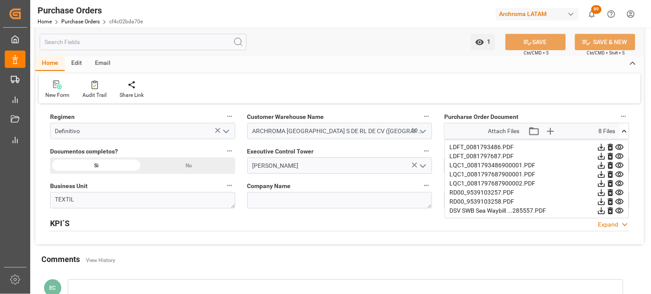
click at [621, 209] on icon at bounding box center [620, 211] width 8 height 6
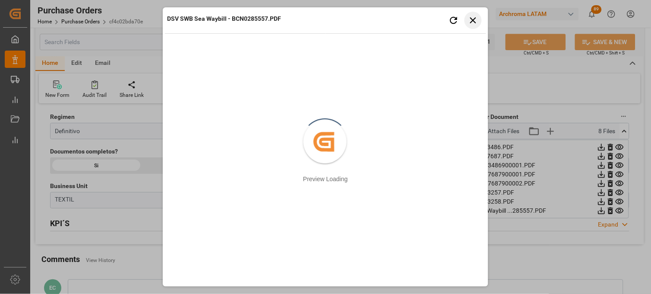
click at [472, 22] on icon "button" at bounding box center [473, 20] width 11 height 11
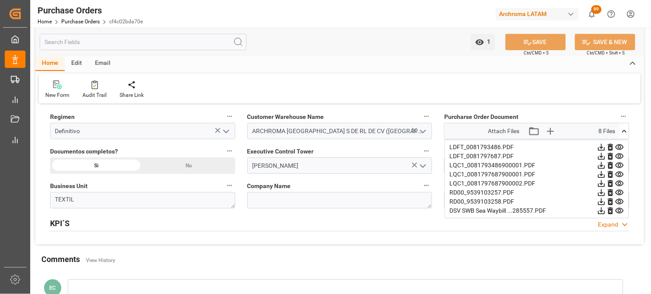
click at [620, 193] on icon at bounding box center [620, 193] width 8 height 6
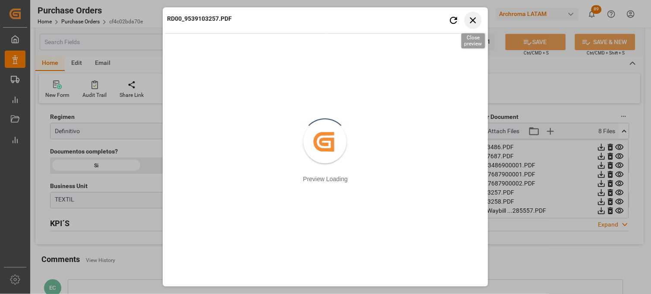
click at [476, 22] on icon "button" at bounding box center [473, 20] width 11 height 11
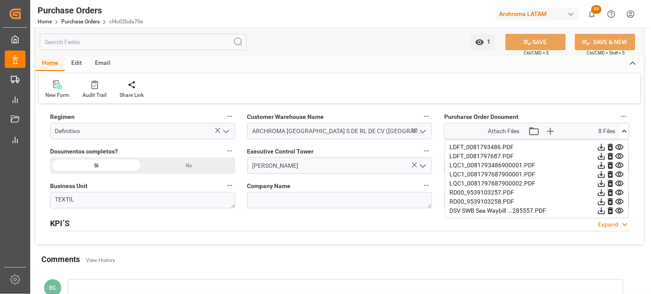
click at [623, 201] on icon at bounding box center [620, 202] width 8 height 6
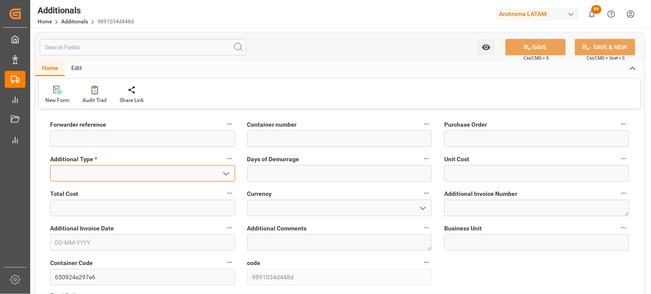
click at [162, 177] on input at bounding box center [142, 173] width 185 height 16
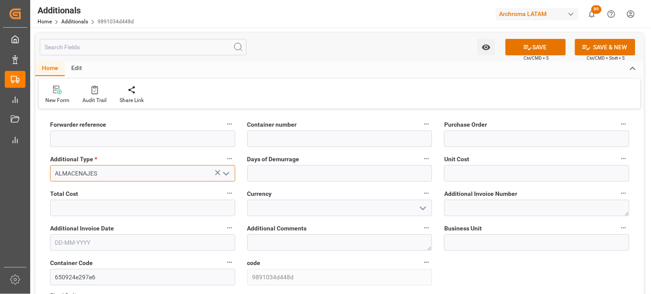
type input "ALMACENAJES"
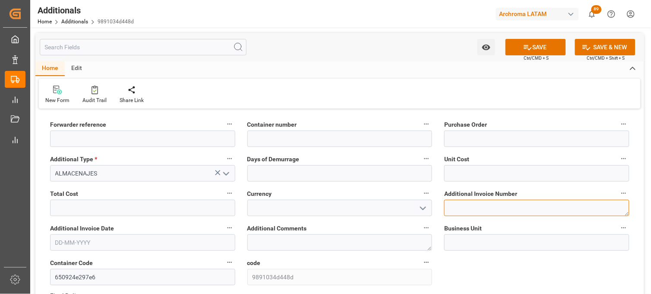
click at [461, 208] on textarea at bounding box center [536, 208] width 185 height 16
paste textarea "LM458792"
type textarea "LM458792"
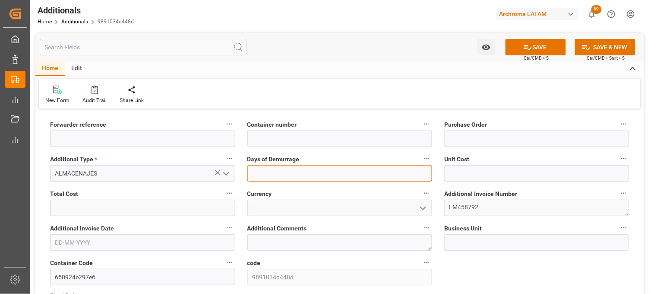
click at [267, 178] on input "text" at bounding box center [339, 173] width 185 height 16
type input "1"
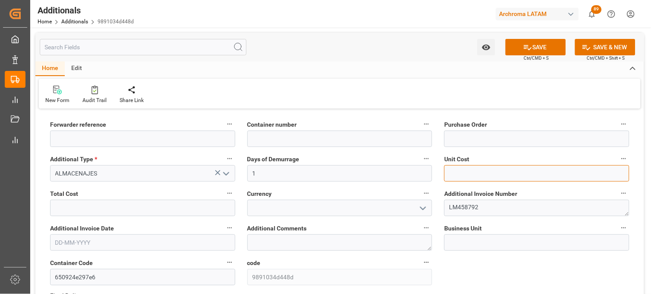
click at [448, 174] on input "text" at bounding box center [536, 173] width 185 height 16
type input "1559.44"
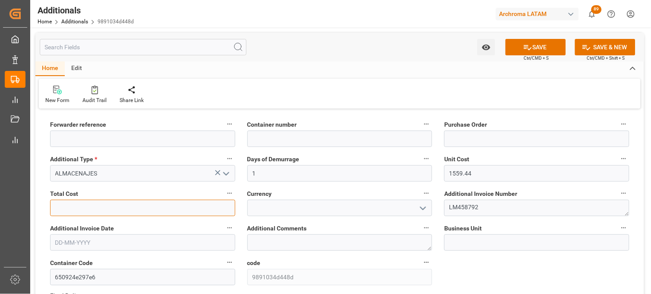
click at [119, 210] on input "text" at bounding box center [142, 208] width 185 height 16
type input "1559.44"
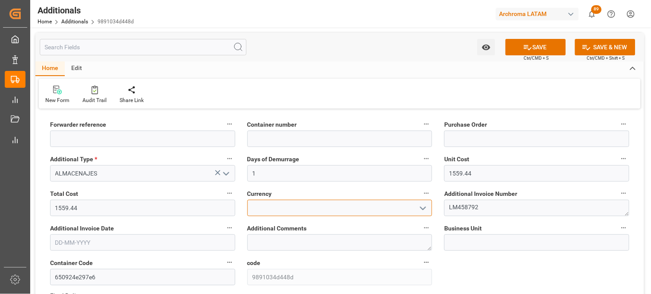
click at [300, 209] on input at bounding box center [339, 208] width 185 height 16
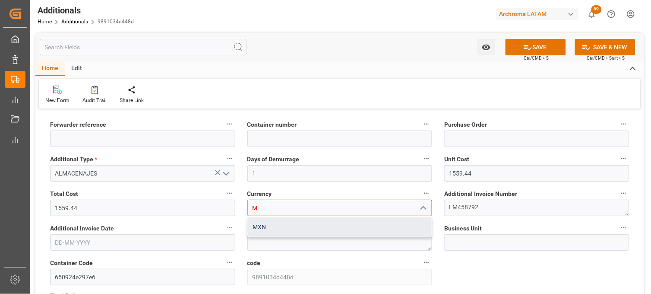
click at [292, 226] on div "MXN" at bounding box center [340, 226] width 184 height 19
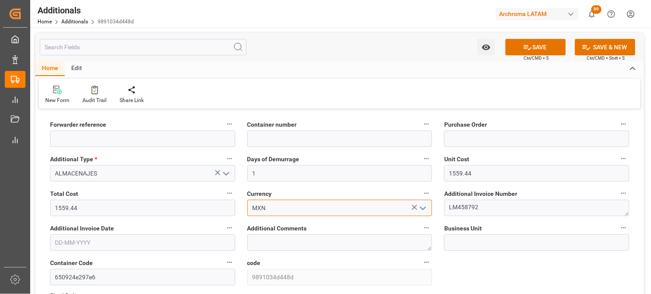
type input "MXN"
click at [72, 243] on input "text" at bounding box center [142, 242] width 185 height 16
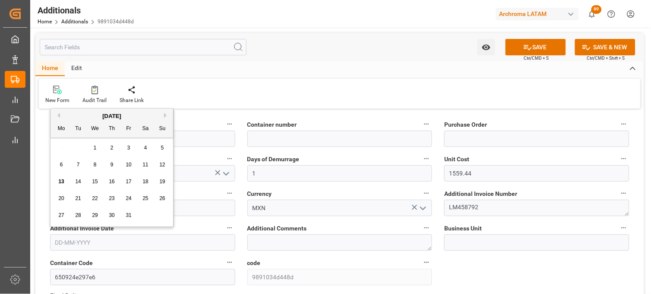
click at [65, 147] on div "29 30 1 2 3 4 5" at bounding box center [112, 147] width 118 height 17
click at [131, 166] on span "10" at bounding box center [129, 165] width 6 height 6
type input "[DATE]"
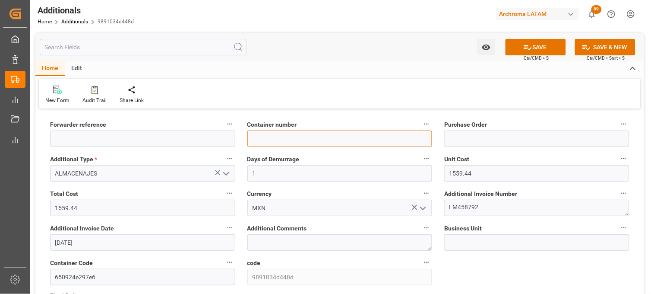
click at [265, 139] on input at bounding box center [339, 138] width 185 height 16
click at [262, 139] on input at bounding box center [339, 138] width 185 height 16
paste input "FANU3554260"
type input "FANU3554260"
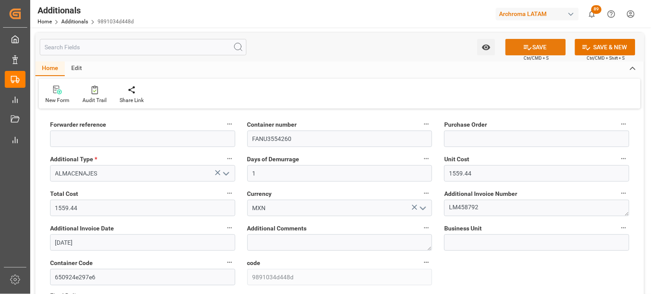
click at [533, 48] on button "SAVE" at bounding box center [536, 47] width 60 height 16
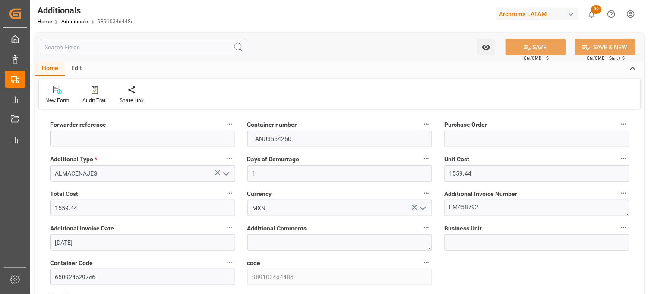
type input "250715080100"
type input "4504584231,4504627096"
type input "TEXTIL"
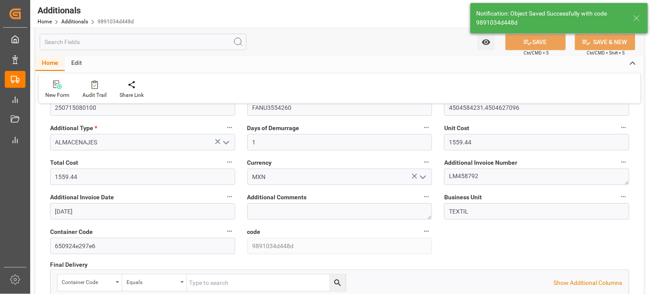
scroll to position [48, 0]
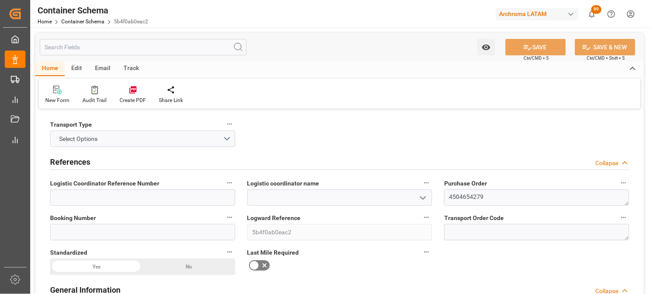
type input "0"
type input "1"
type input "75"
type input "24000"
type input "25612.5"
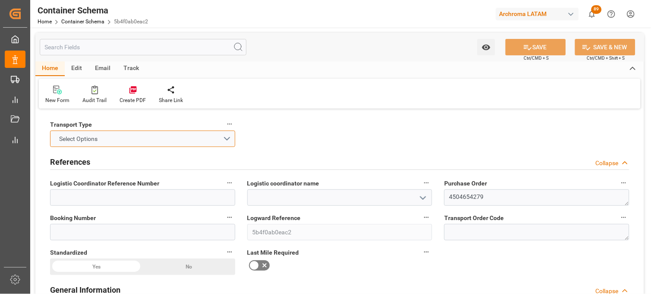
click at [225, 137] on button "Select Options" at bounding box center [142, 138] width 185 height 16
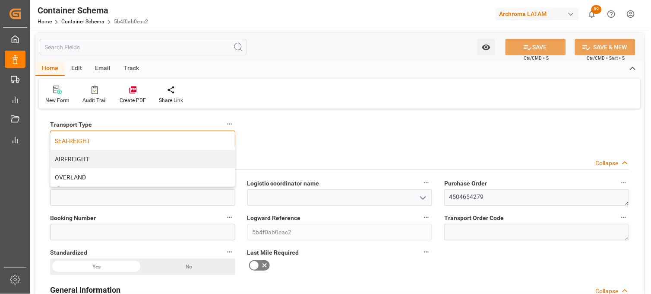
click at [185, 140] on div "SEAFREIGHT" at bounding box center [143, 141] width 184 height 18
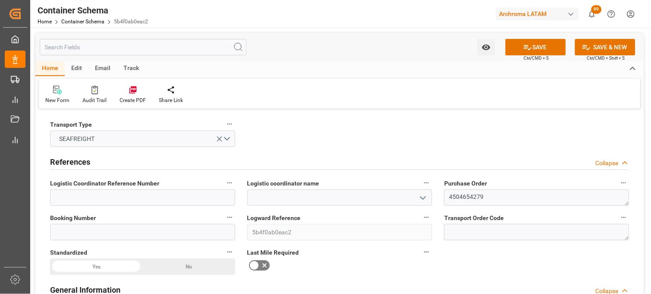
click at [421, 195] on icon "open menu" at bounding box center [423, 198] width 10 height 10
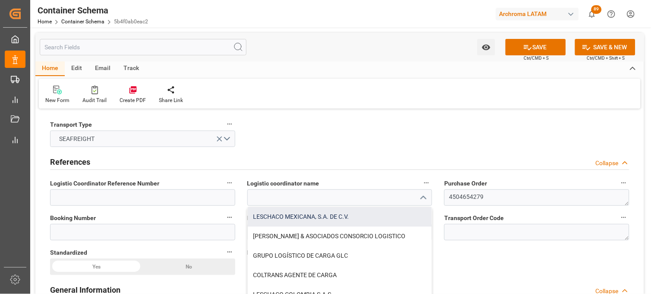
click at [355, 212] on div "LESCHACO MEXICANA, S.A. DE C.V." at bounding box center [340, 216] width 184 height 19
type input "LESCHACO MEXICANA, S.A. DE C.V."
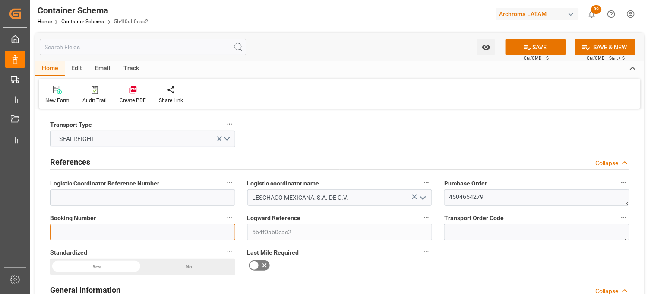
click at [111, 229] on input at bounding box center [142, 232] width 185 height 16
paste input "COSU6431274140"
type input "COSU6431274140"
click at [262, 264] on icon at bounding box center [265, 265] width 10 height 10
click at [0, 0] on input "checkbox" at bounding box center [0, 0] width 0 height 0
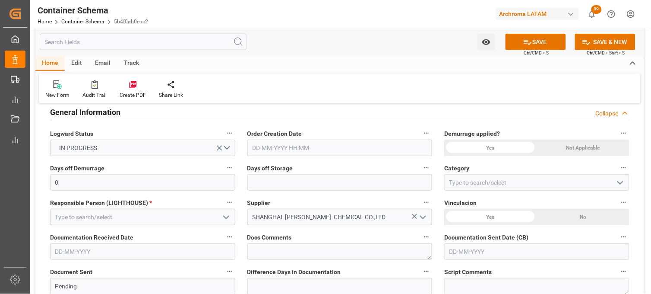
scroll to position [192, 0]
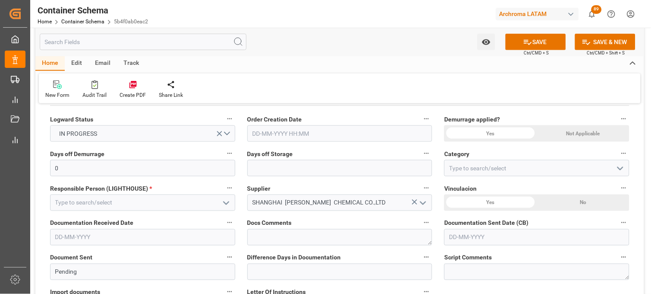
click at [255, 133] on input "text" at bounding box center [339, 133] width 185 height 16
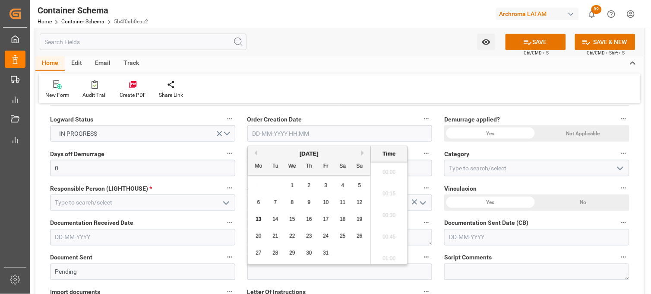
scroll to position [629, 0]
click at [253, 183] on div "29 30 1 2 3 4 5" at bounding box center [309, 185] width 118 height 17
click at [257, 217] on span "13" at bounding box center [259, 219] width 6 height 6
click at [379, 175] on li "07:15" at bounding box center [389, 170] width 37 height 22
type input "[DATE] 07:15"
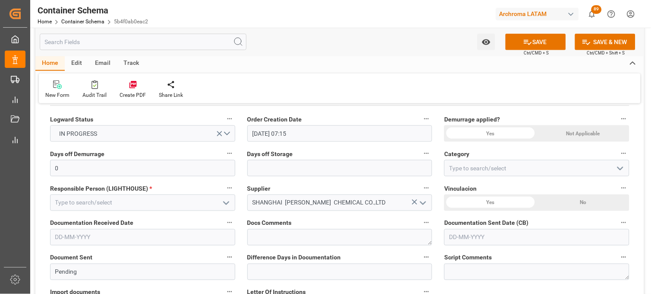
click at [479, 135] on div "Yes" at bounding box center [490, 133] width 92 height 16
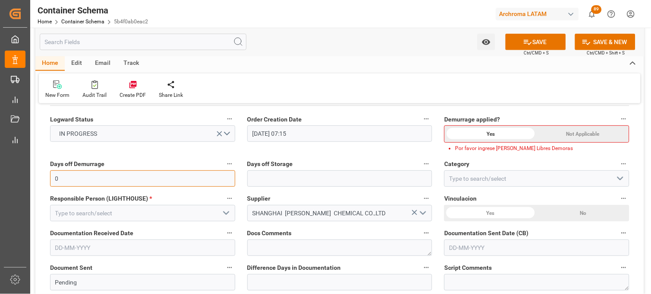
click at [217, 180] on input "0" at bounding box center [142, 178] width 185 height 16
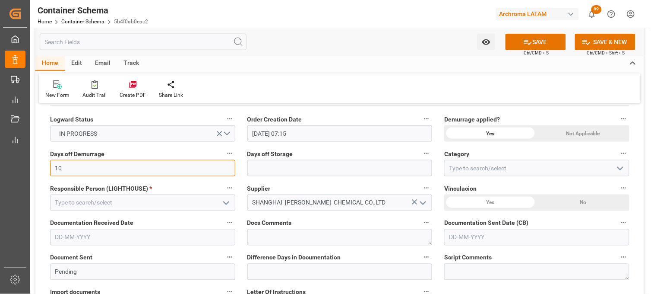
type input "10"
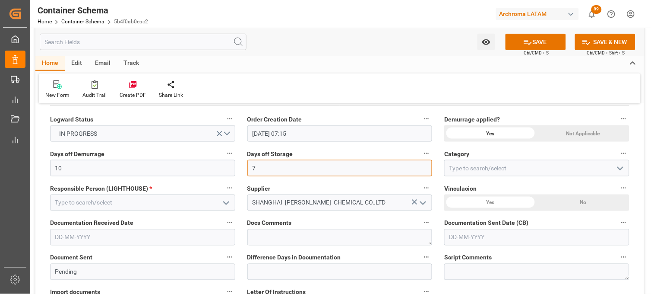
type input "7"
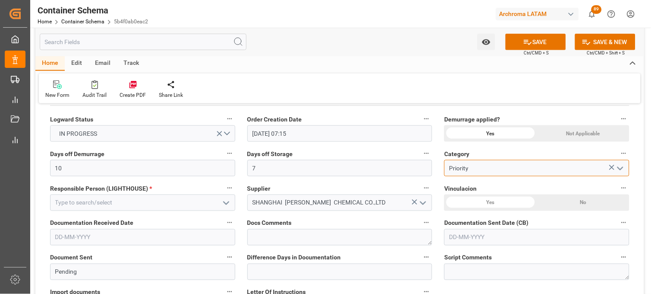
type input "Priority"
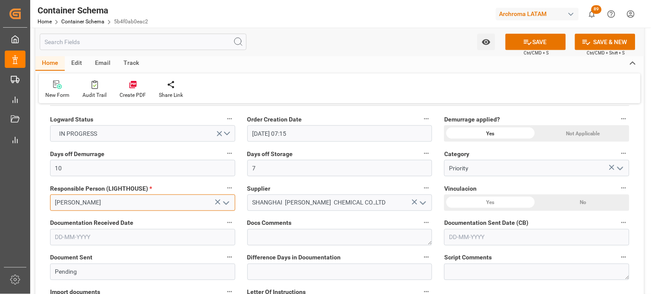
type input "[PERSON_NAME]"
click at [577, 214] on div "Documentation Sent Date (CB)" at bounding box center [536, 231] width 197 height 35
drag, startPoint x: 579, startPoint y: 206, endPoint x: 562, endPoint y: 205, distance: 16.4
click at [579, 206] on div "No" at bounding box center [583, 202] width 92 height 16
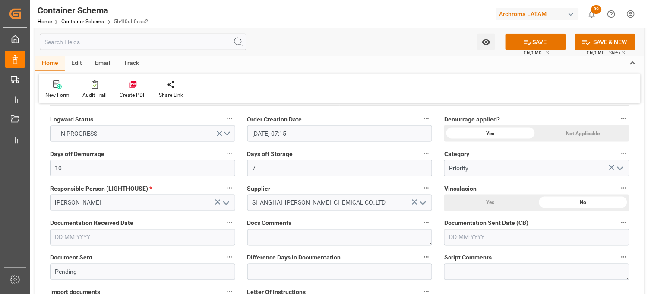
click at [101, 232] on input "text" at bounding box center [142, 237] width 185 height 16
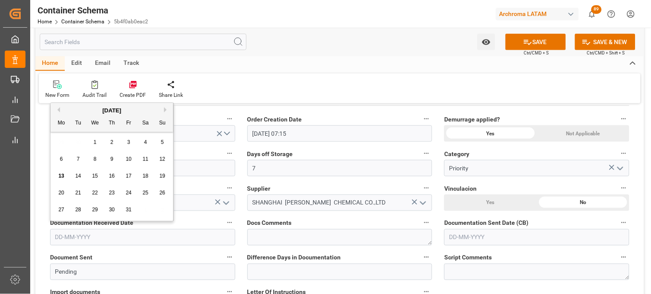
click at [55, 141] on div "29 30 1 2 3 4 5" at bounding box center [112, 142] width 118 height 17
click at [129, 160] on span "10" at bounding box center [129, 159] width 6 height 6
type input "[DATE]"
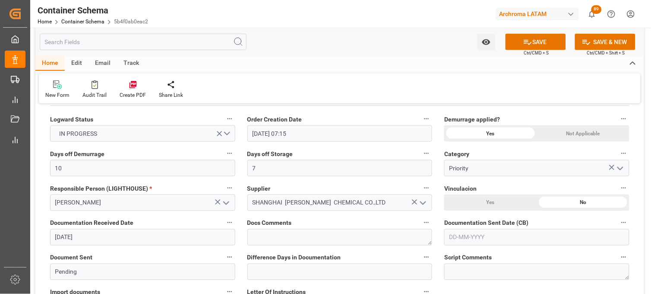
click at [456, 238] on input "text" at bounding box center [536, 237] width 185 height 16
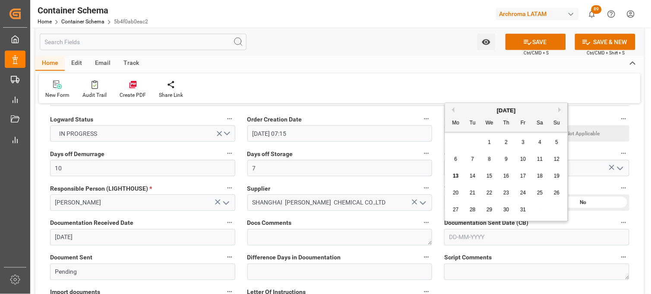
click at [453, 175] on span "13" at bounding box center [456, 176] width 6 height 6
type input "[DATE]"
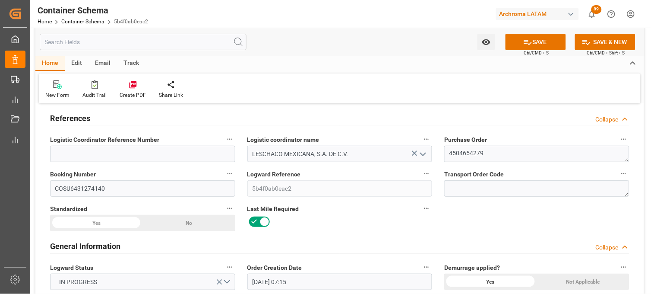
scroll to position [0, 0]
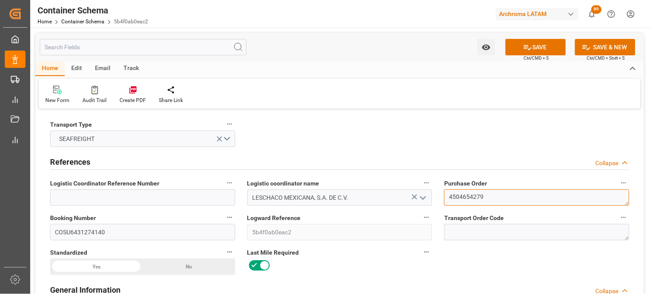
click at [460, 197] on textarea "4504654279" at bounding box center [536, 197] width 185 height 16
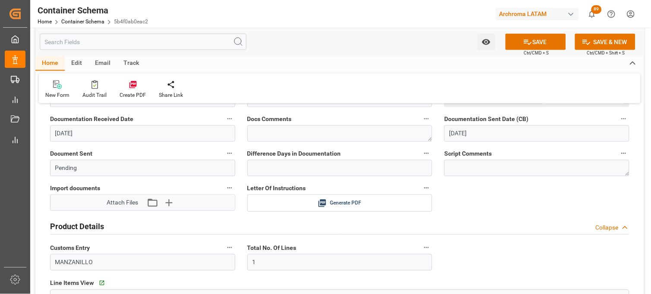
scroll to position [383, 0]
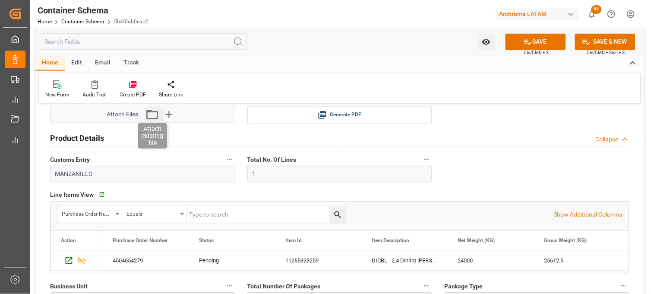
click at [152, 114] on icon "button" at bounding box center [153, 115] width 14 height 14
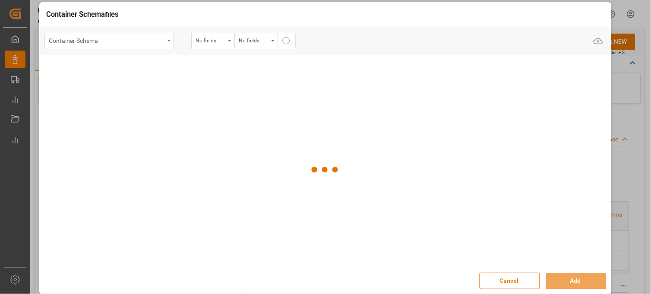
click at [141, 44] on div "Container Schema" at bounding box center [106, 40] width 115 height 11
click at [170, 41] on div "Container Schema" at bounding box center [109, 41] width 130 height 16
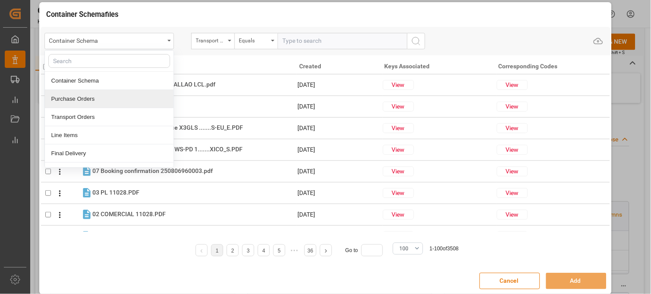
click at [104, 95] on div "Purchase Orders" at bounding box center [109, 99] width 129 height 18
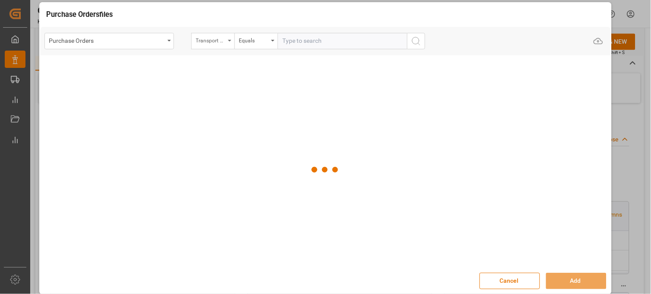
click at [219, 43] on div "Transport Type" at bounding box center [210, 40] width 29 height 10
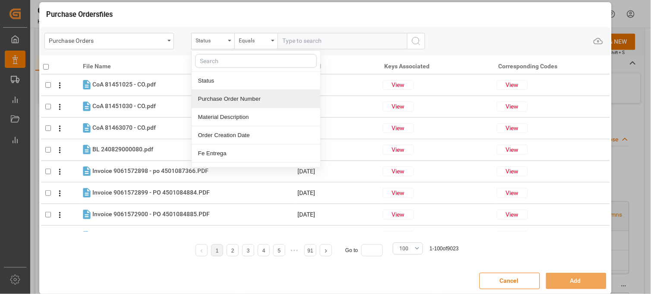
click at [222, 99] on div "Purchase Order Number" at bounding box center [256, 99] width 129 height 18
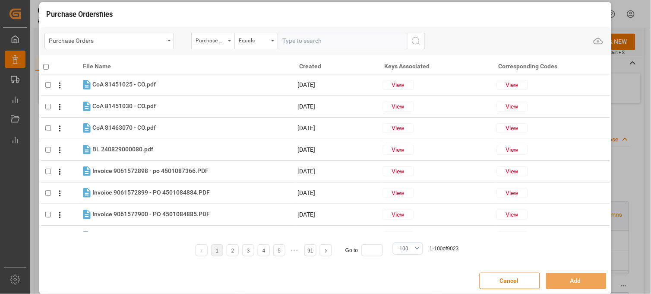
click at [289, 44] on input "text" at bounding box center [343, 41] width 130 height 16
paste input "4504654279"
type input "4504654279"
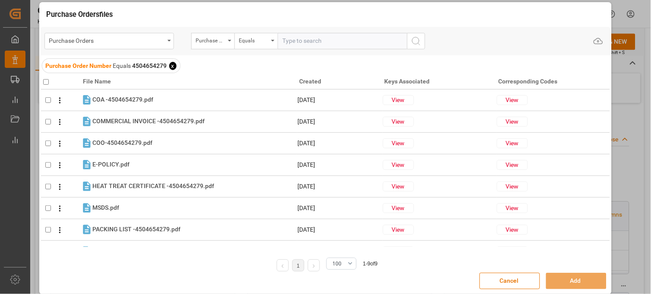
click at [44, 82] on input "checkbox" at bounding box center [46, 82] width 6 height 6
checkbox input "true"
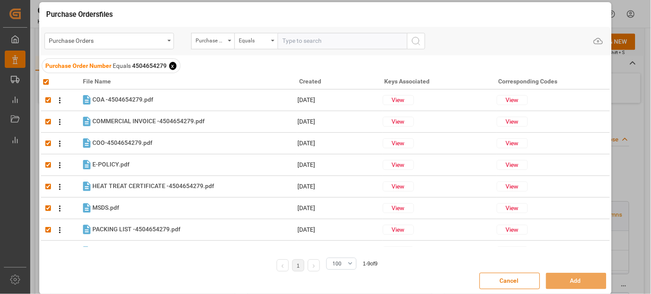
checkbox input "true"
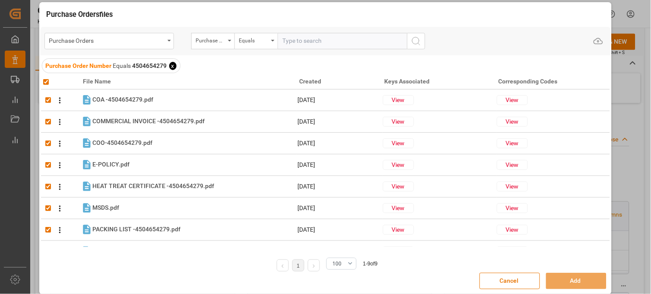
checkbox input "true"
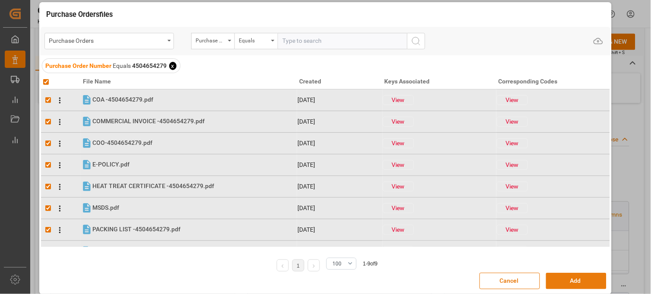
click at [590, 283] on button "Add" at bounding box center [576, 280] width 60 height 16
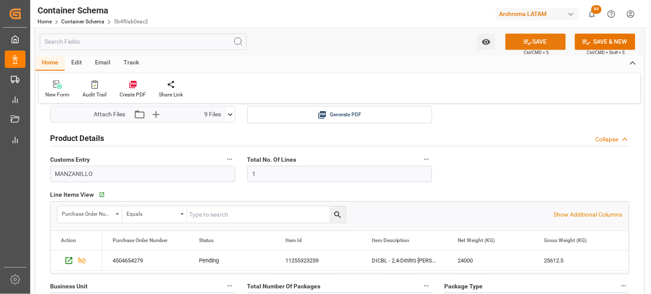
click at [540, 42] on button "SAVE" at bounding box center [536, 42] width 60 height 16
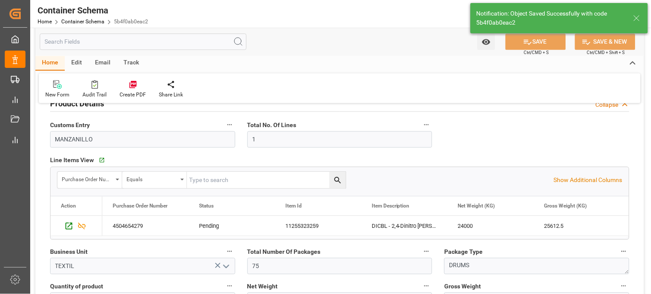
type input "Document Sent"
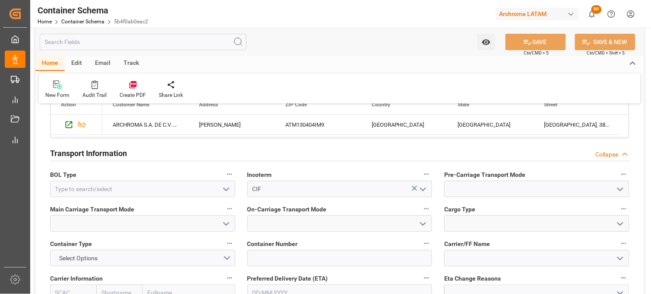
scroll to position [719, 0]
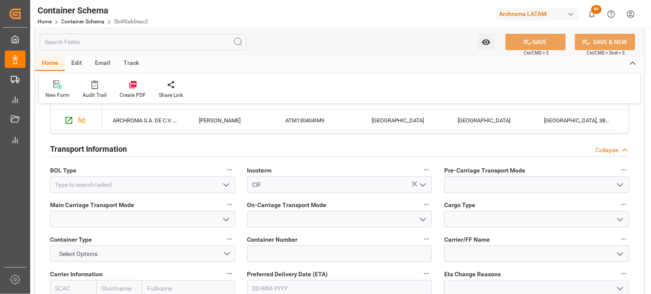
click at [227, 184] on icon "open menu" at bounding box center [226, 185] width 10 height 10
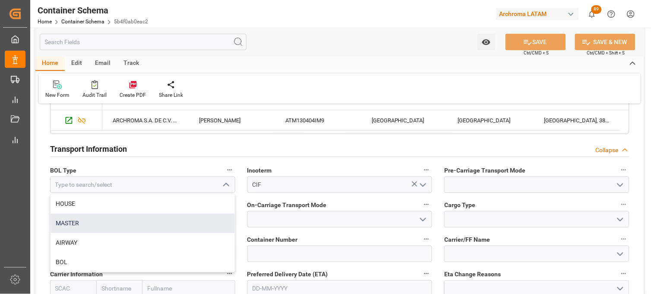
click at [173, 221] on div "MASTER" at bounding box center [143, 222] width 184 height 19
type input "MASTER"
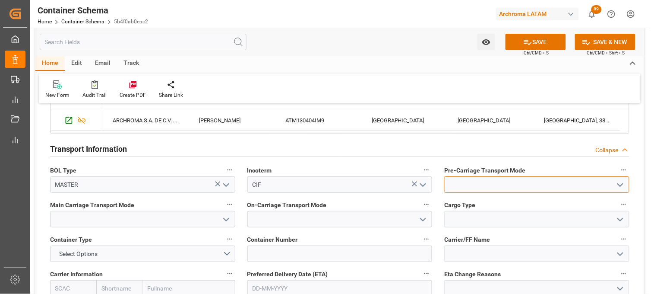
click at [473, 186] on input at bounding box center [536, 184] width 185 height 16
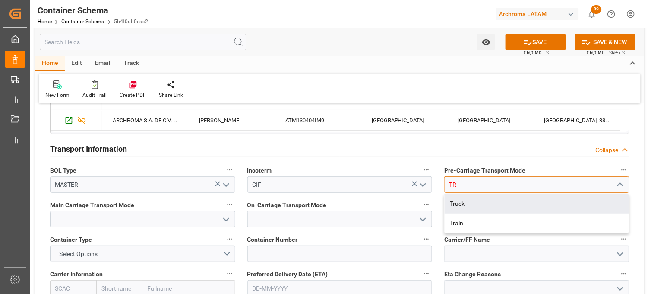
drag, startPoint x: 469, startPoint y: 202, endPoint x: 430, endPoint y: 203, distance: 38.9
click at [468, 203] on div "Truck" at bounding box center [537, 203] width 184 height 19
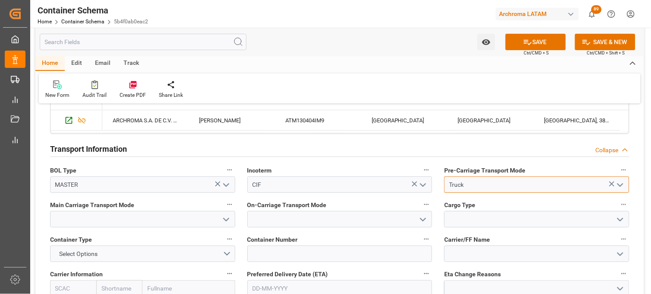
type input "Truck"
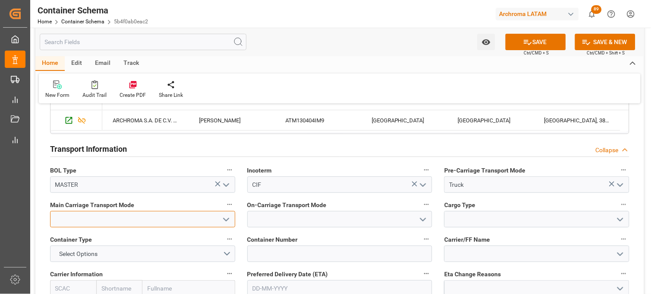
click at [170, 214] on input at bounding box center [142, 219] width 185 height 16
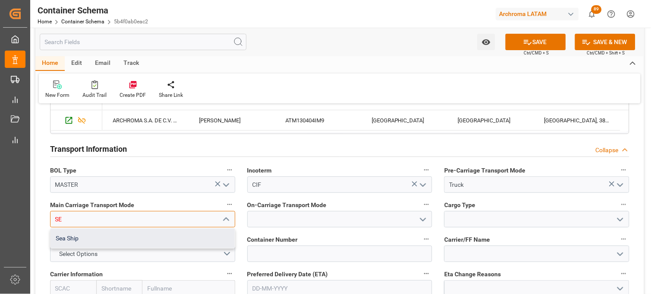
click at [177, 241] on div "Sea Ship" at bounding box center [143, 237] width 184 height 19
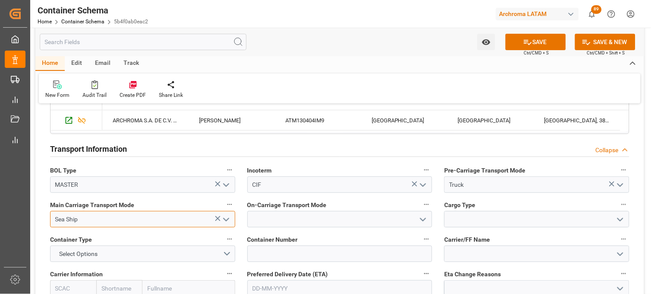
type input "Sea Ship"
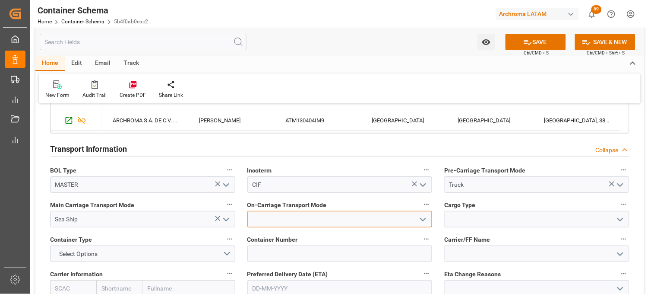
click at [299, 220] on input at bounding box center [339, 219] width 185 height 16
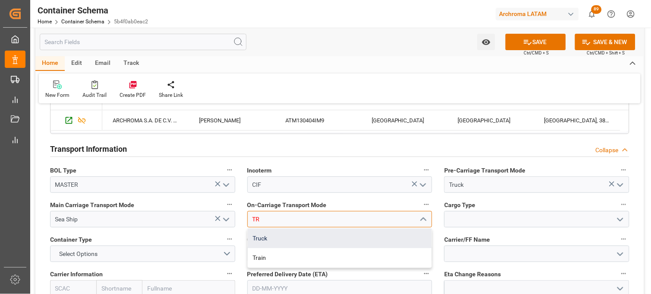
click at [295, 234] on div "Truck" at bounding box center [340, 237] width 184 height 19
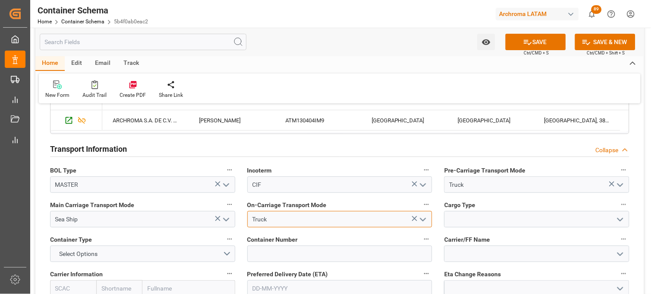
type input "Truck"
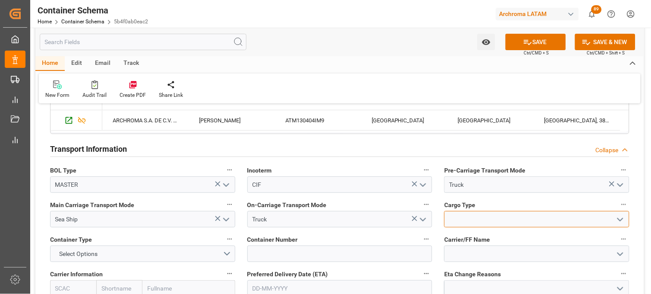
click at [486, 218] on input at bounding box center [536, 219] width 185 height 16
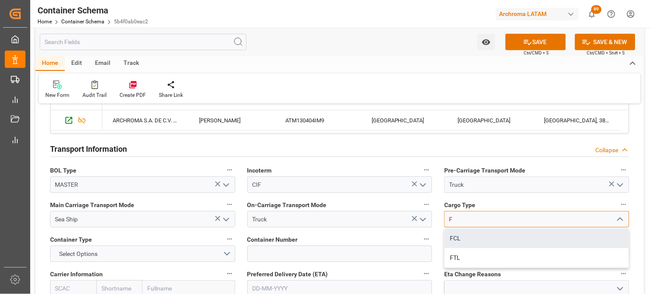
click at [465, 239] on div "FCL" at bounding box center [537, 237] width 184 height 19
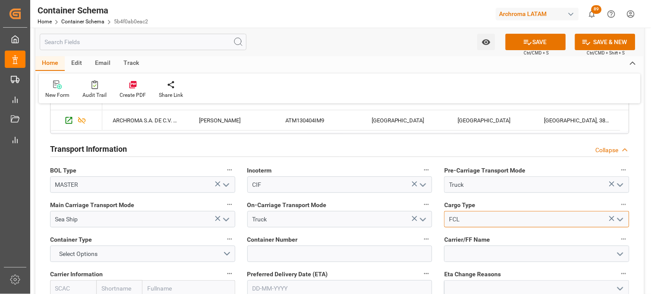
type input "FCL"
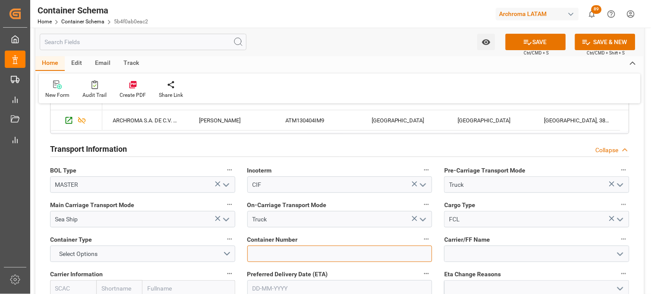
click at [263, 253] on input at bounding box center [339, 253] width 185 height 16
paste input "CSNU1152522"
type input "CSNU1152522"
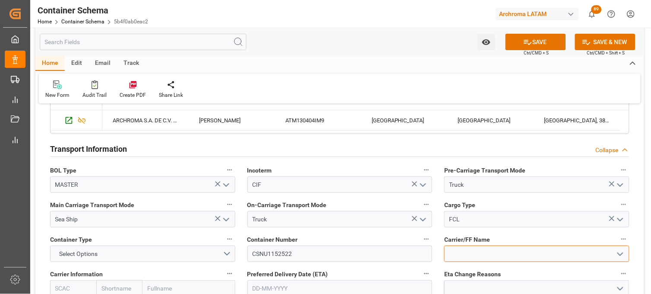
click at [470, 254] on input at bounding box center [536, 253] width 185 height 16
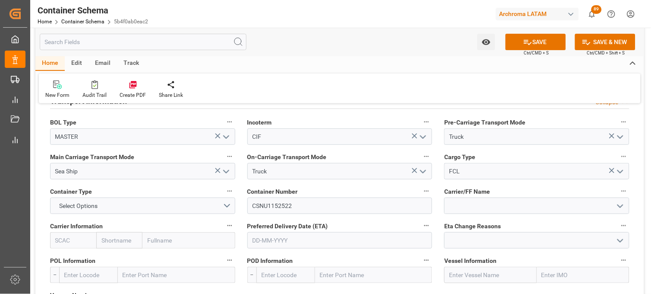
click at [124, 243] on input "text" at bounding box center [119, 240] width 46 height 16
type input "COSCO"
click at [110, 257] on b "Cosco" at bounding box center [110, 259] width 17 height 7
type input "COSU"
type input "Cosco"
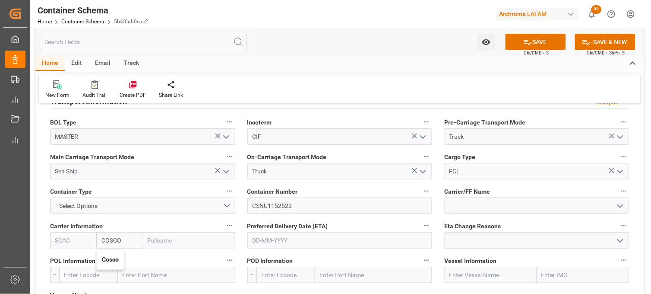
type input "COSCO Shipping Co. Ltd."
type input "Cosco"
click at [262, 241] on input "text" at bounding box center [339, 240] width 185 height 16
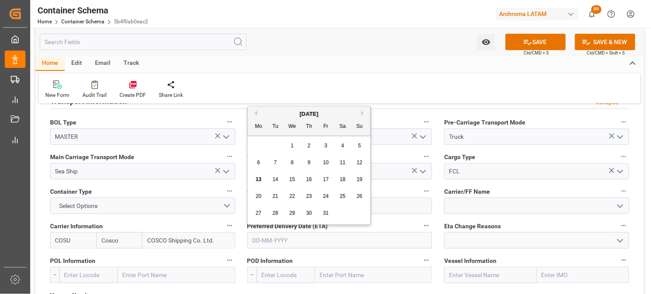
click at [261, 219] on div "27 28 29 30 31 1 2" at bounding box center [309, 213] width 118 height 17
click at [357, 199] on span "26" at bounding box center [360, 196] width 6 height 6
type input "[DATE]"
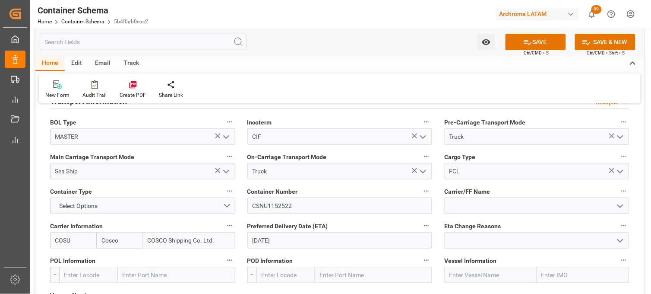
scroll to position [815, 0]
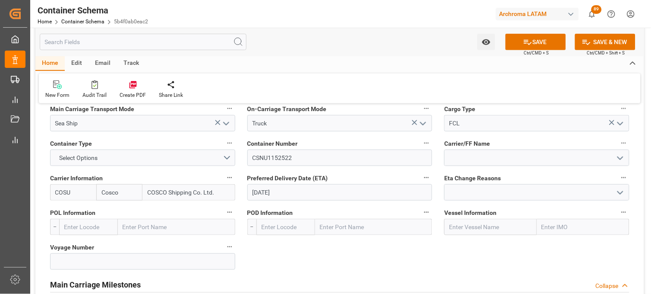
click at [95, 219] on input "text" at bounding box center [88, 227] width 59 height 16
type input "SHANG"
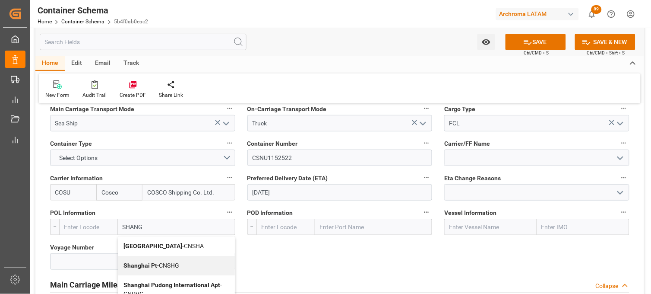
click at [137, 266] on b "Shanghai Pt" at bounding box center [141, 265] width 34 height 7
type input "CNSHG"
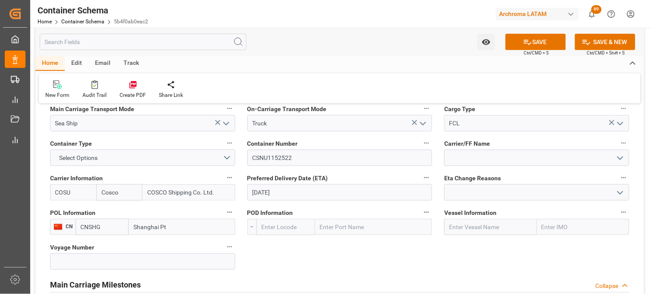
type input "Shanghai Pt"
click at [495, 226] on input "text" at bounding box center [490, 227] width 92 height 16
click at [320, 226] on input "text" at bounding box center [373, 227] width 117 height 16
type input "MANZA"
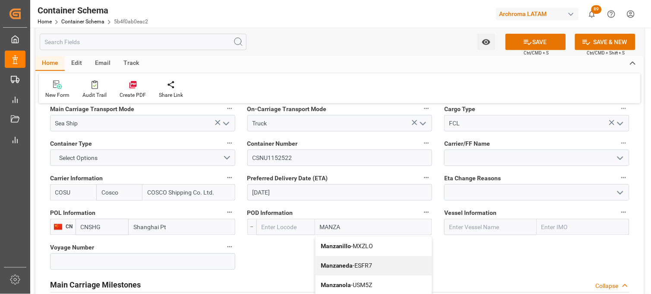
click at [336, 244] on b "Manzanillo" at bounding box center [336, 245] width 31 height 7
type input "MXZLO"
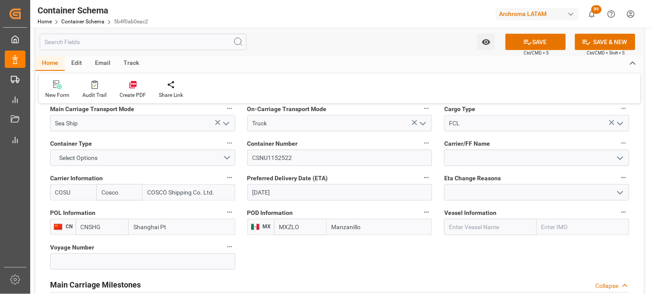
type input "Manzanillo"
click at [494, 227] on input "text" at bounding box center [490, 227] width 92 height 16
paste input "XIN OU [PERSON_NAME]"
type input "XIN OU [PERSON_NAME]"
click at [469, 244] on b "XIN OU [PERSON_NAME]" at bounding box center [473, 250] width 47 height 16
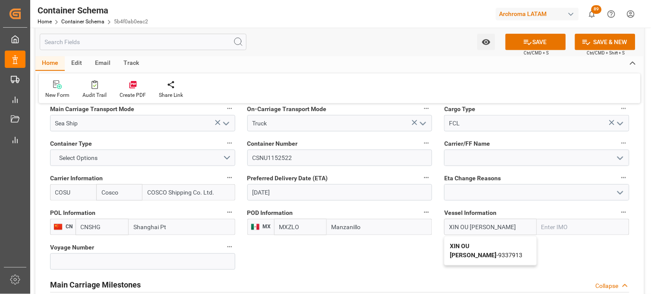
type input "9337913"
type input "XIN OU [PERSON_NAME]"
click at [124, 257] on input at bounding box center [142, 261] width 185 height 16
paste input "075E"
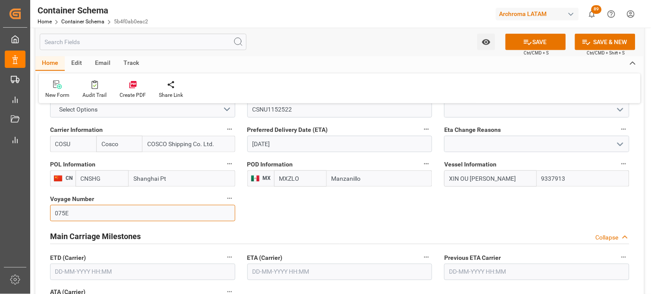
scroll to position [912, 0]
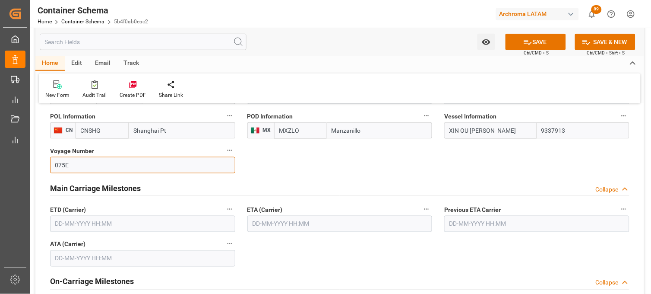
type input "075E"
click at [339, 225] on input "text" at bounding box center [339, 223] width 185 height 16
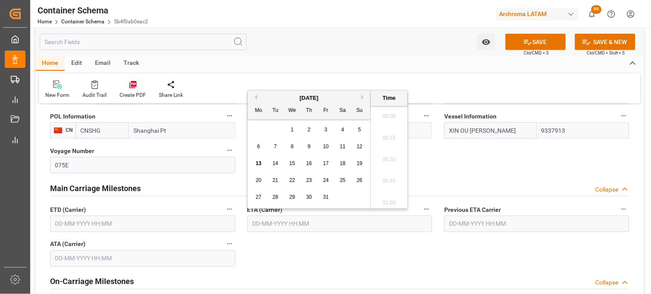
scroll to position [650, 0]
click at [357, 182] on span "26" at bounding box center [360, 180] width 6 height 6
click at [385, 159] on li "08:00" at bounding box center [389, 157] width 37 height 22
type input "[DATE] 08:00"
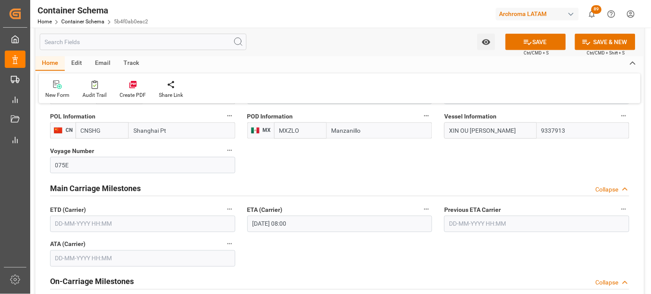
scroll to position [960, 0]
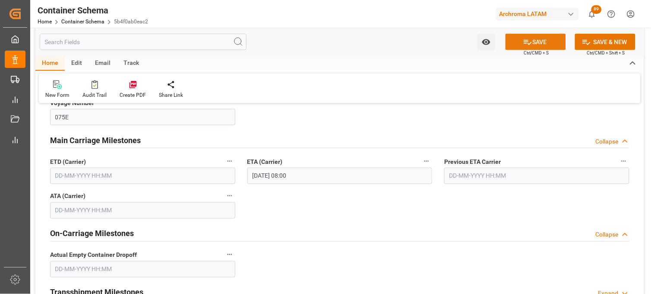
click at [525, 41] on icon at bounding box center [527, 42] width 9 height 9
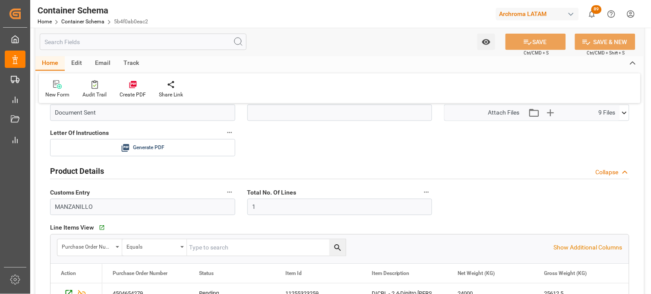
scroll to position [288, 0]
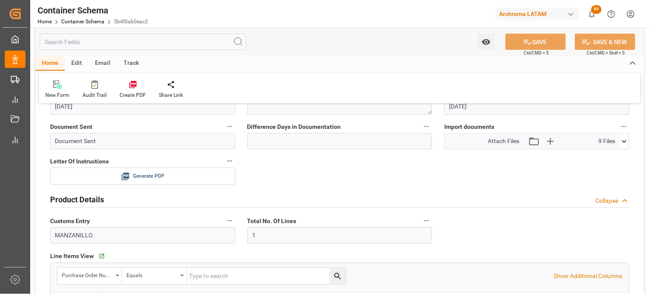
click at [127, 176] on icon at bounding box center [126, 177] width 8 height 8
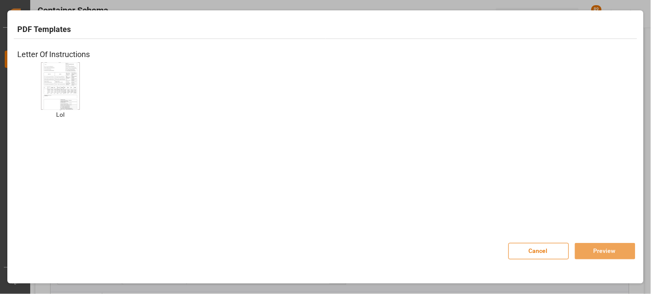
click at [52, 74] on img at bounding box center [60, 85] width 35 height 49
click at [591, 252] on button "Preview" at bounding box center [605, 251] width 60 height 16
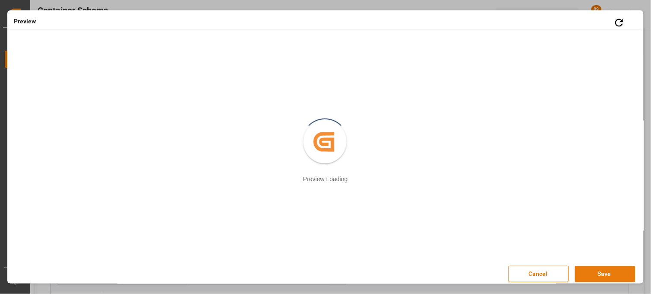
click at [584, 272] on button "Save" at bounding box center [605, 274] width 60 height 16
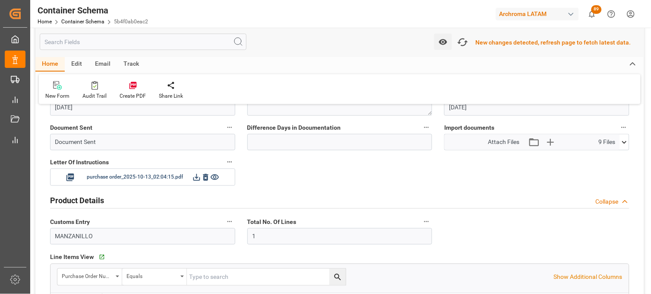
scroll to position [288, 0]
click at [470, 45] on icon "button" at bounding box center [463, 42] width 14 height 14
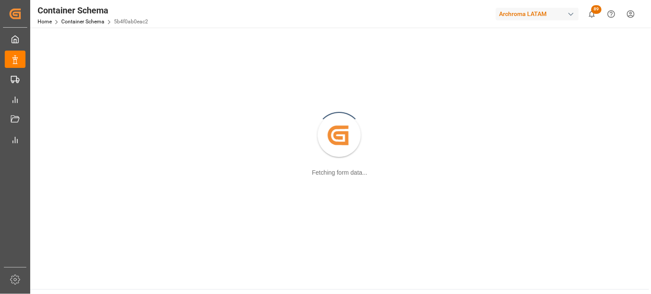
scroll to position [93, 0]
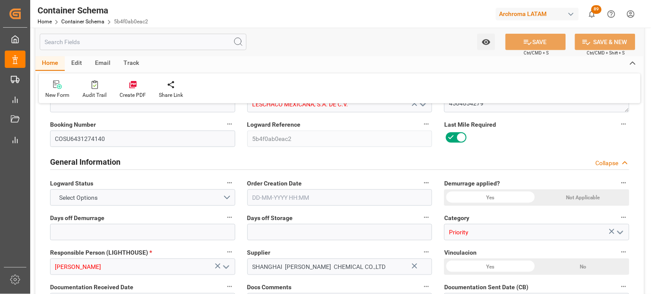
type input "10"
type input "7"
type input "1"
type input "75"
type input "24000"
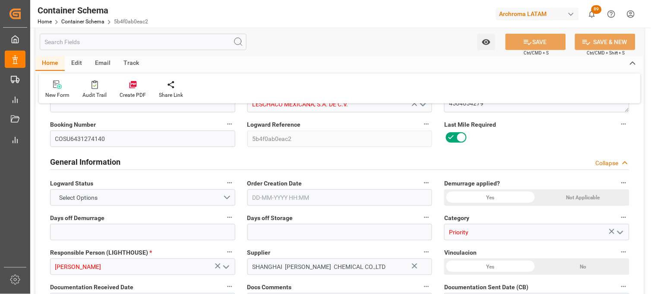
type input "25612.5"
type input "Cosco"
type input "COSCO Shipping Co. Ltd."
type input "CNSHG"
type input "MXZLO"
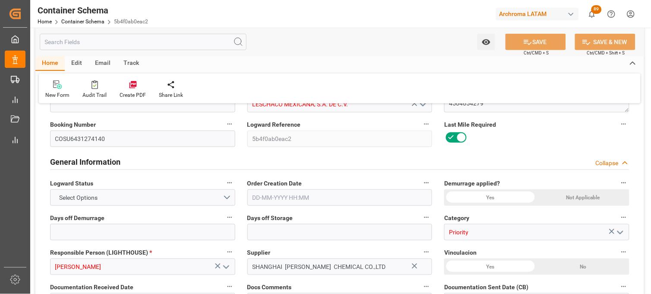
type input "9337913"
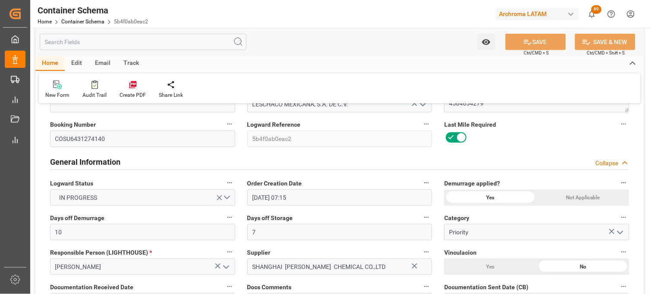
type input "[DATE] 07:15"
type input "[DATE]"
type input "[DATE] 08:00"
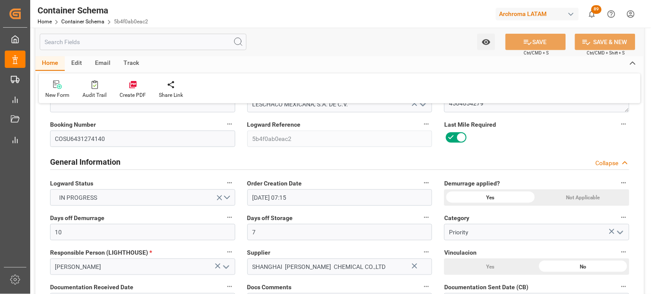
type input "[DATE] 08:00"
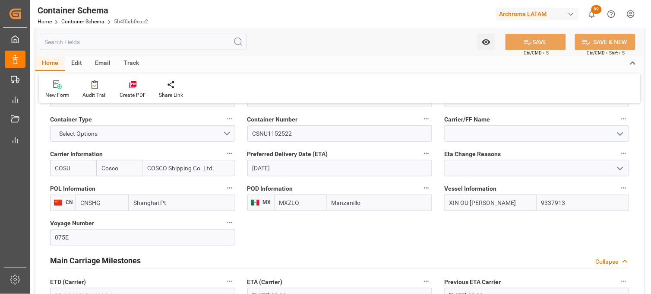
scroll to position [957, 0]
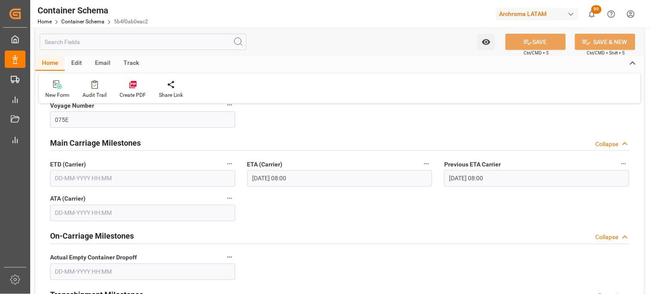
click at [53, 171] on input "text" at bounding box center [142, 178] width 185 height 16
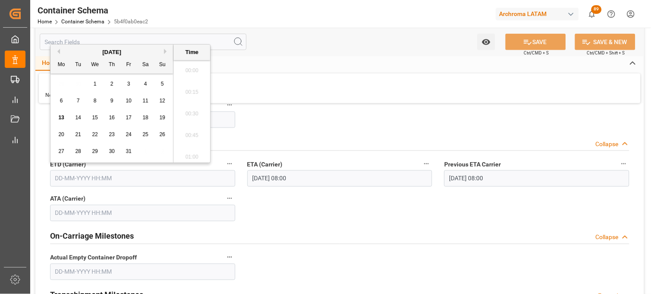
scroll to position [650, 0]
click at [96, 84] on span "1" at bounding box center [95, 84] width 3 height 6
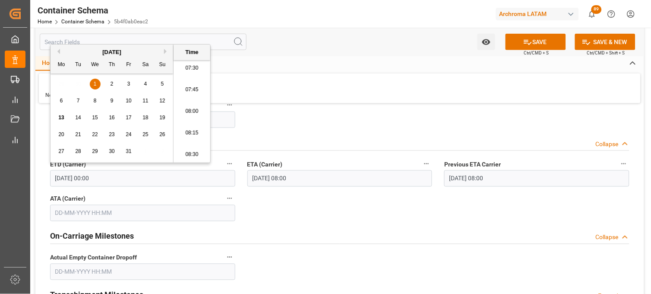
click at [183, 89] on li "07:45" at bounding box center [192, 90] width 37 height 22
type input "01-10-2025 07:45"
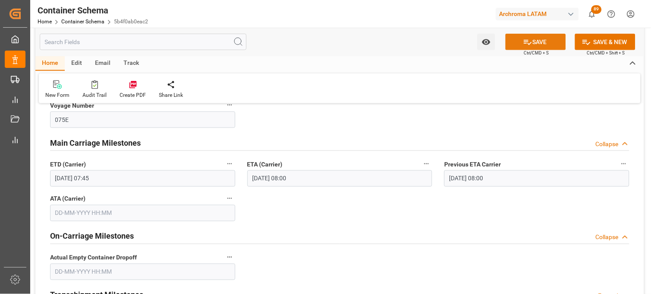
click at [526, 46] on button "SAVE" at bounding box center [536, 42] width 60 height 16
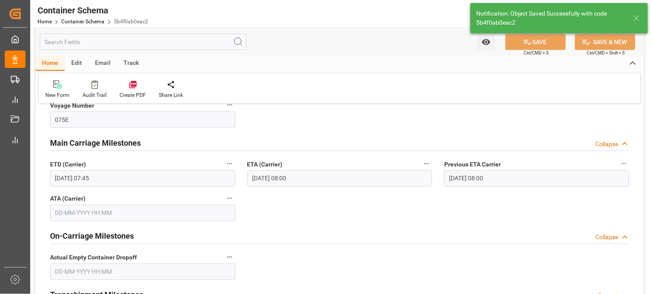
type input "[DATE] 00:00"
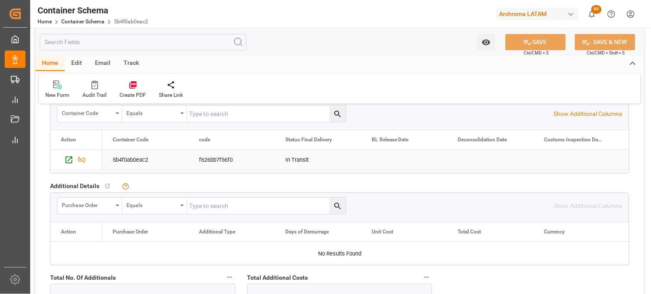
scroll to position [1151, 0]
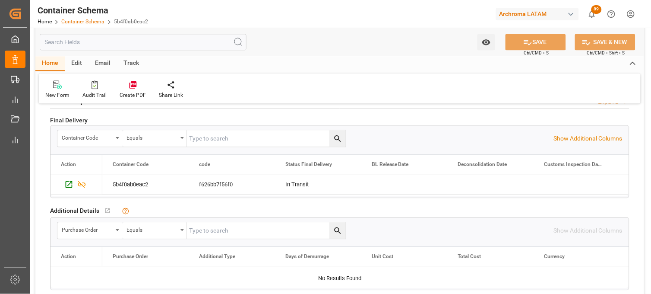
click at [76, 20] on link "Container Schema" at bounding box center [82, 22] width 43 height 6
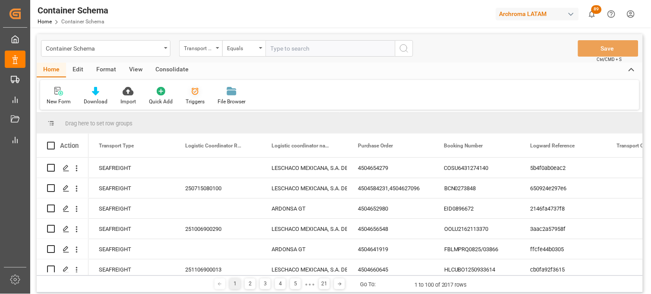
click at [189, 96] on div "Triggers" at bounding box center [195, 95] width 32 height 19
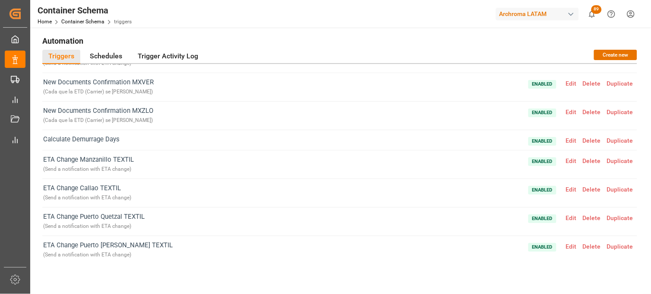
scroll to position [57, 0]
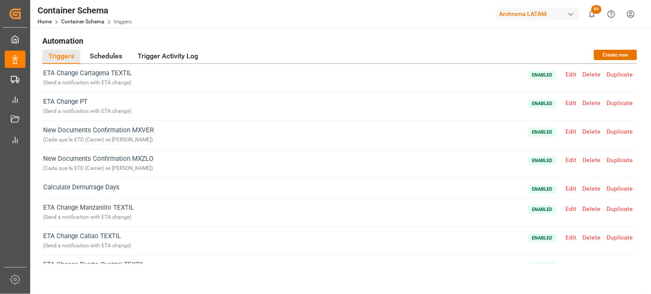
click at [569, 159] on span "Edit" at bounding box center [571, 159] width 17 height 7
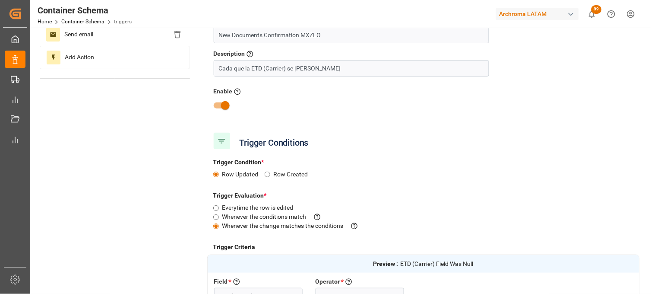
scroll to position [0, 0]
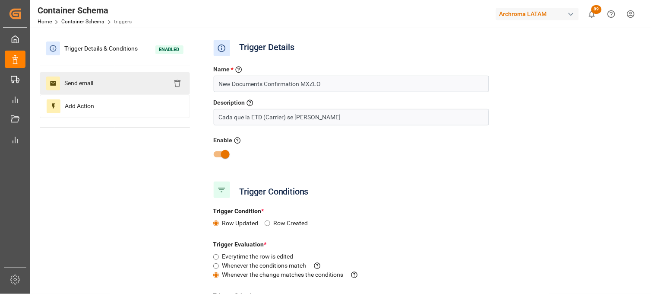
click at [68, 80] on span "Send email" at bounding box center [79, 83] width 38 height 14
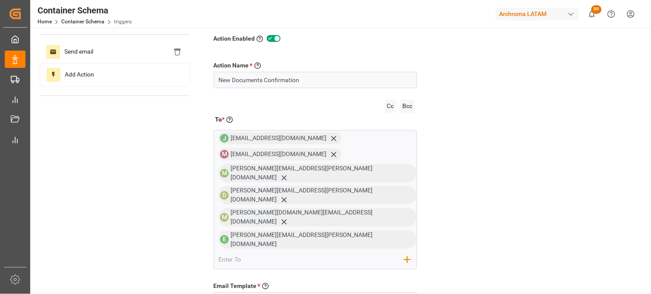
scroll to position [48, 0]
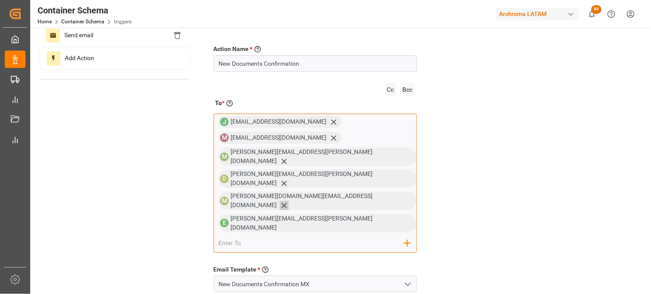
click at [287, 203] on icon at bounding box center [284, 205] width 5 height 5
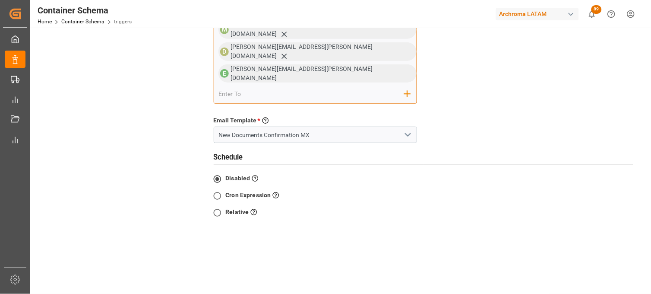
scroll to position [192, 0]
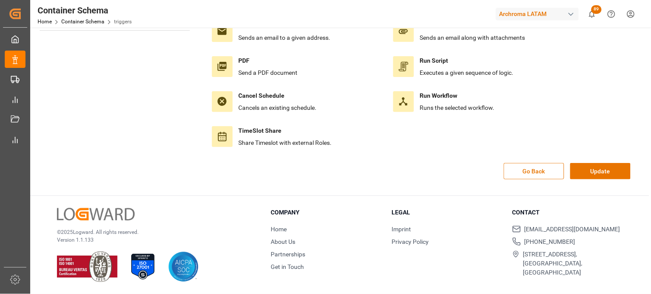
scroll to position [97, 0]
click at [588, 171] on button "Update" at bounding box center [600, 171] width 60 height 16
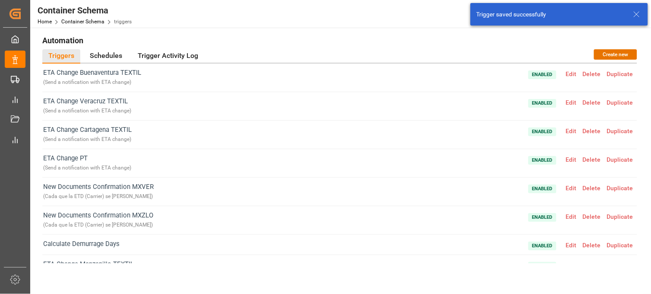
scroll to position [0, 0]
click at [165, 54] on div "Trigger Activity Log" at bounding box center [168, 57] width 73 height 14
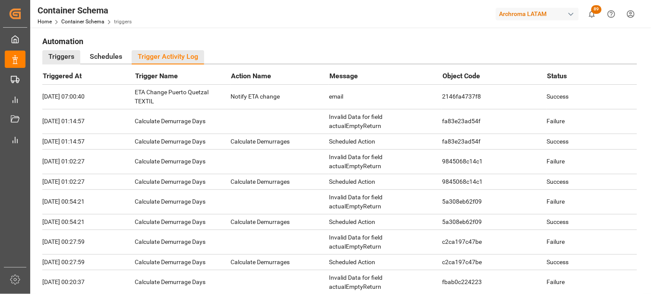
click at [61, 54] on div "Triggers" at bounding box center [61, 57] width 38 height 14
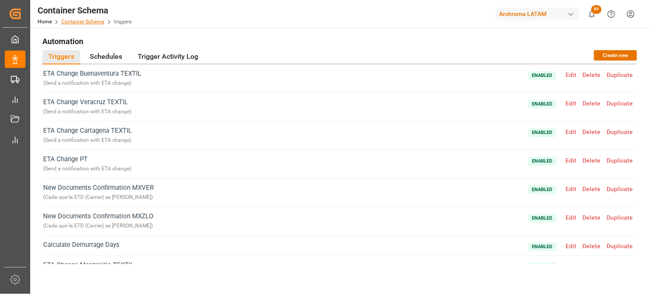
click at [76, 21] on link "Container Schema" at bounding box center [82, 22] width 43 height 6
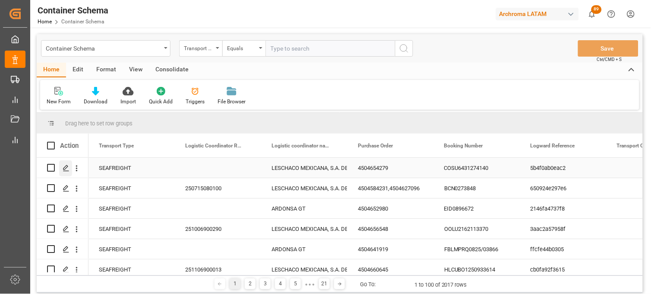
click at [66, 169] on icon "Press SPACE to select this row." at bounding box center [66, 168] width 7 height 7
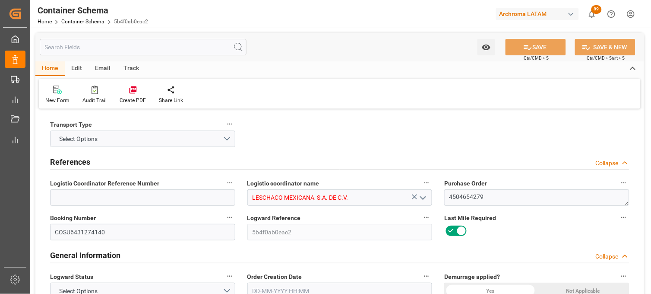
type input "10"
type input "7"
type input "1"
type input "75"
type input "24000"
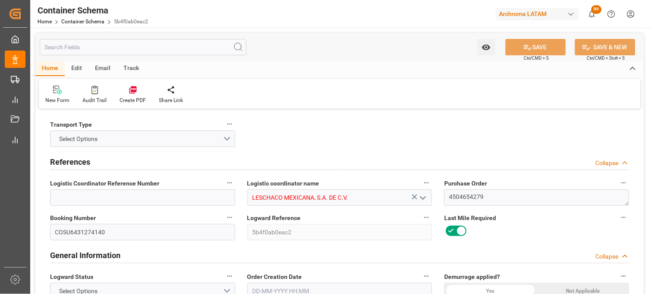
type input "25612.5"
type input "Cosco"
type input "COSCO Shipping Co. Ltd."
type input "CNSHG"
type input "MXZLO"
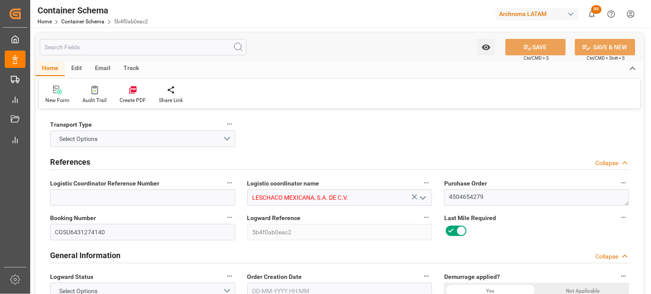
type input "9337913"
type input "[DATE] 07:15"
type input "[DATE]"
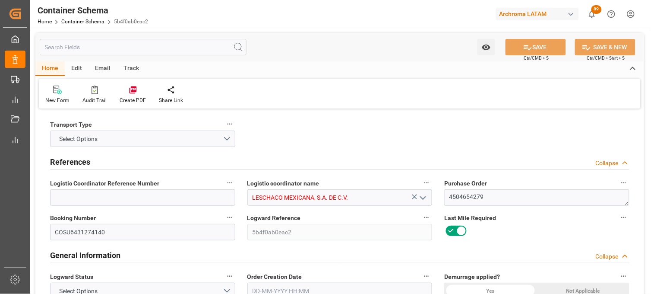
type input "01-10-2025 07:45"
type input "[DATE] 00:00"
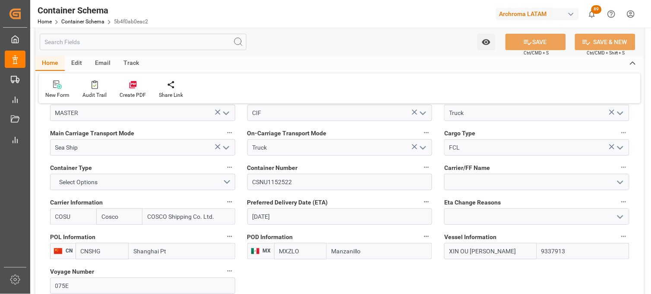
scroll to position [767, 0]
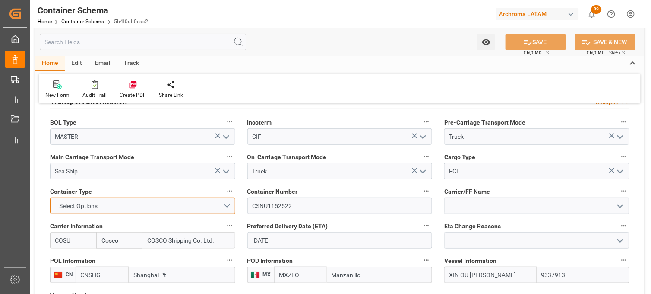
click at [230, 203] on button "Select Options" at bounding box center [142, 205] width 185 height 16
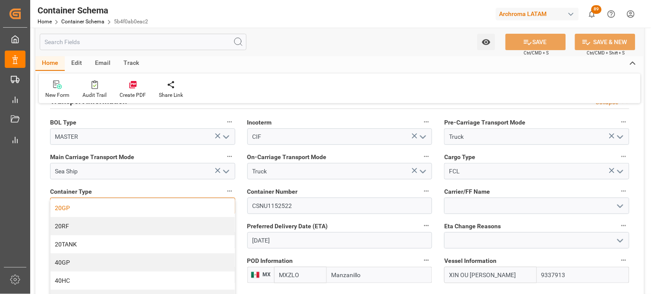
click at [148, 207] on div "20GP" at bounding box center [143, 208] width 184 height 18
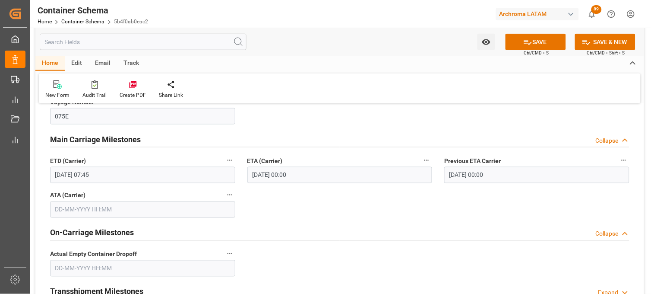
scroll to position [960, 0]
click at [298, 178] on input "[DATE] 00:00" at bounding box center [339, 176] width 185 height 16
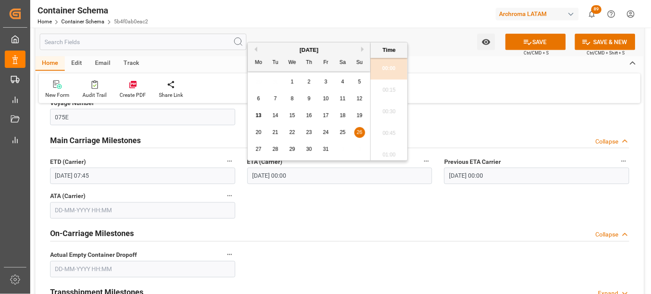
click at [307, 176] on input "[DATE] 00:00" at bounding box center [339, 176] width 185 height 16
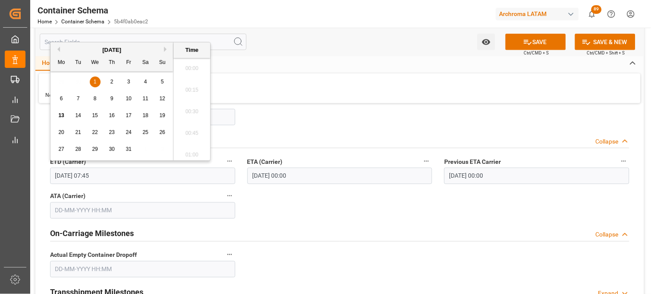
scroll to position [629, 0]
drag, startPoint x: 67, startPoint y: 171, endPoint x: 32, endPoint y: 171, distance: 34.5
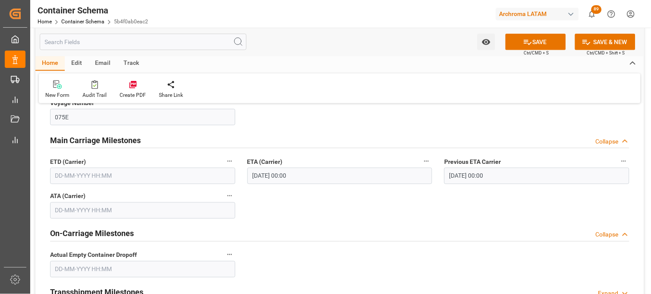
click at [107, 178] on input "text" at bounding box center [142, 176] width 185 height 16
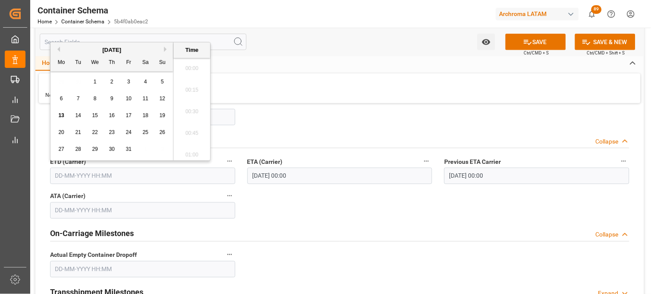
scroll to position [672, 0]
drag, startPoint x: 100, startPoint y: 89, endPoint x: 91, endPoint y: 89, distance: 9.1
click at [98, 89] on div "29 30 1 2 3 4 5" at bounding box center [112, 81] width 118 height 17
click at [92, 85] on div "1" at bounding box center [95, 82] width 11 height 10
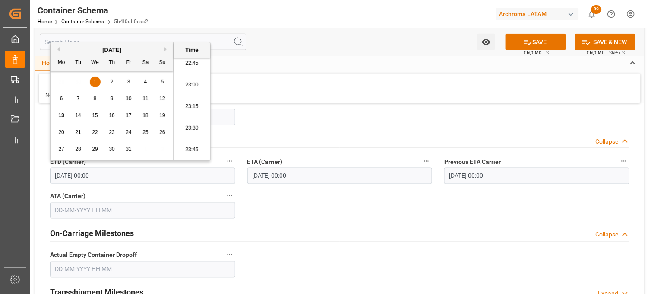
click at [185, 130] on li "23:30" at bounding box center [192, 128] width 37 height 22
type input "01-10-2025 23:30"
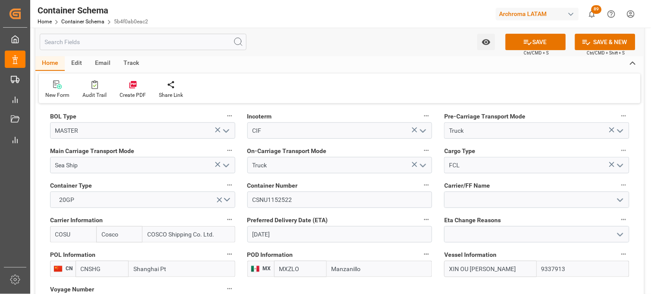
scroll to position [767, 0]
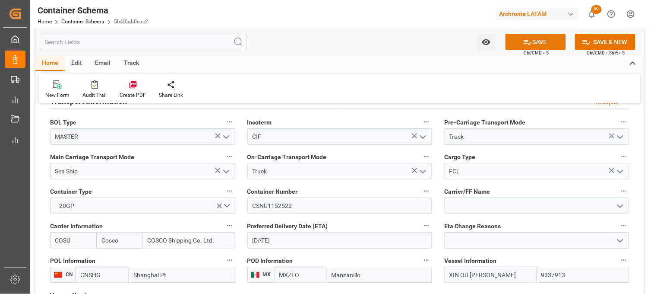
click at [542, 42] on button "SAVE" at bounding box center [536, 42] width 60 height 16
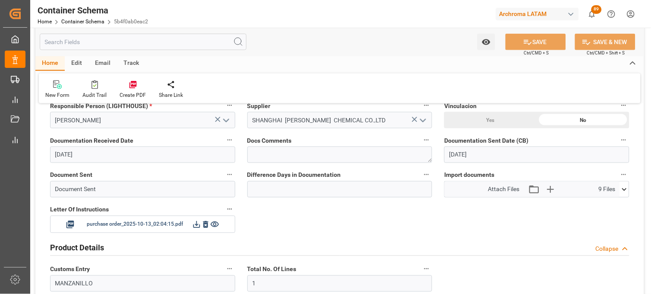
scroll to position [0, 0]
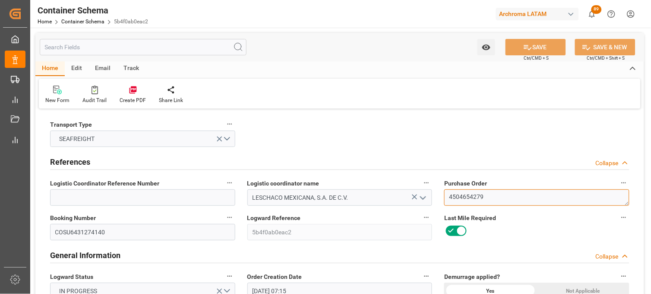
click at [454, 195] on textarea "4504654279" at bounding box center [536, 197] width 185 height 16
click at [78, 19] on link "Container Schema" at bounding box center [82, 22] width 43 height 6
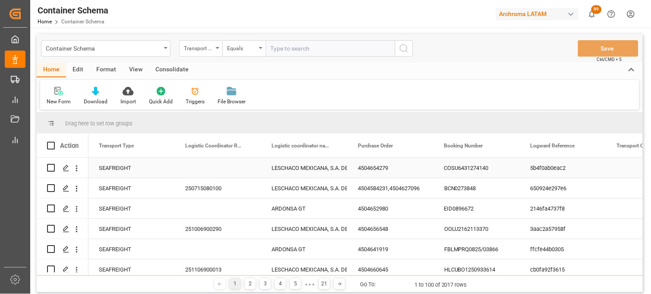
click at [296, 170] on div "LESCHACO MEXICANA, S.A. DE C.V." at bounding box center [305, 168] width 66 height 20
drag, startPoint x: 347, startPoint y: 135, endPoint x: 374, endPoint y: 136, distance: 27.2
click at [349, 136] on div at bounding box center [347, 145] width 3 height 24
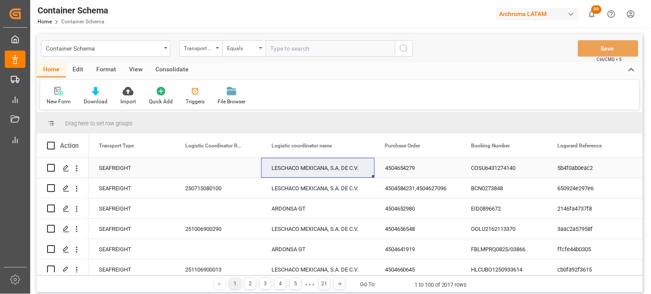
click at [410, 167] on div "4504654279" at bounding box center [418, 168] width 86 height 20
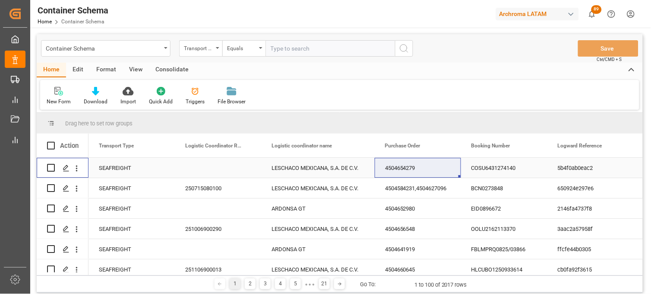
click at [50, 168] on input "Press Space to toggle row selection (unchecked)" at bounding box center [51, 168] width 8 height 8
checkbox input "true"
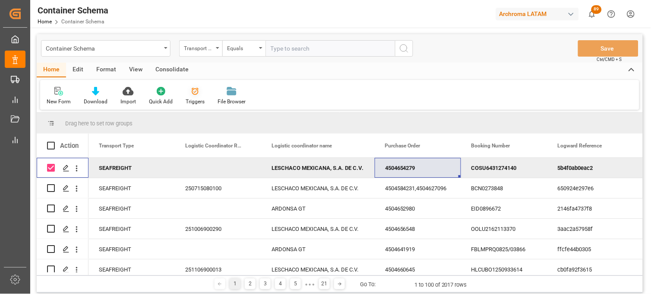
click at [190, 95] on div "Triggers" at bounding box center [195, 95] width 32 height 19
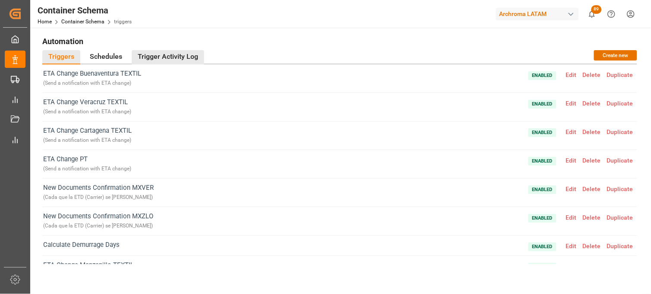
click at [164, 58] on div "Trigger Activity Log" at bounding box center [168, 57] width 73 height 14
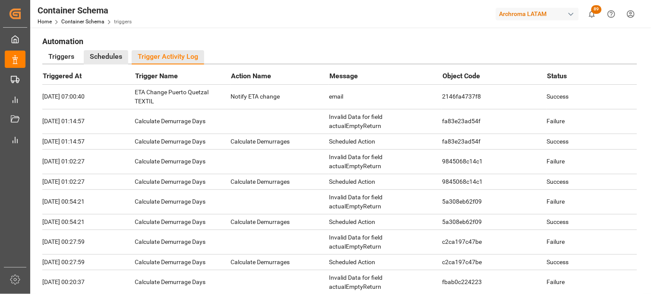
click at [109, 58] on div "Schedules" at bounding box center [106, 57] width 44 height 14
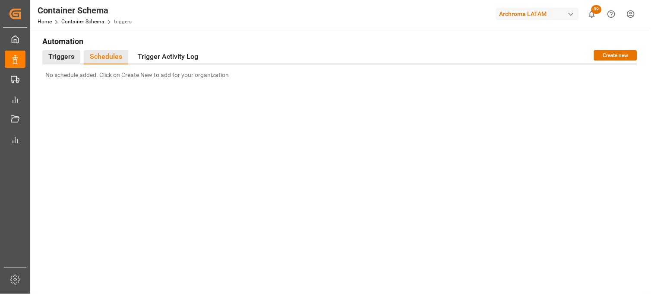
click at [58, 58] on div "Triggers" at bounding box center [61, 57] width 38 height 14
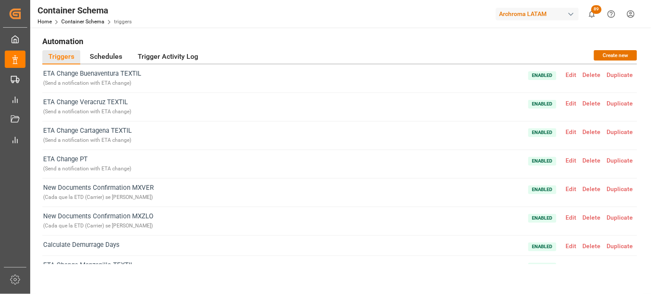
scroll to position [48, 0]
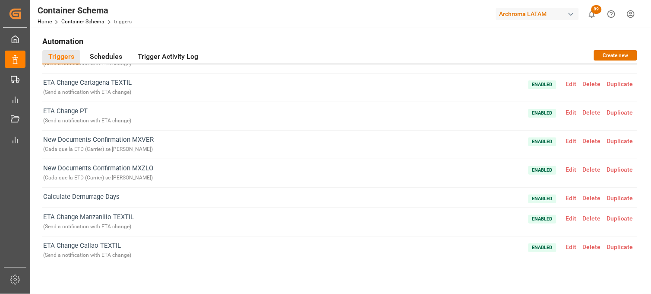
click at [569, 166] on span "Edit" at bounding box center [571, 169] width 17 height 7
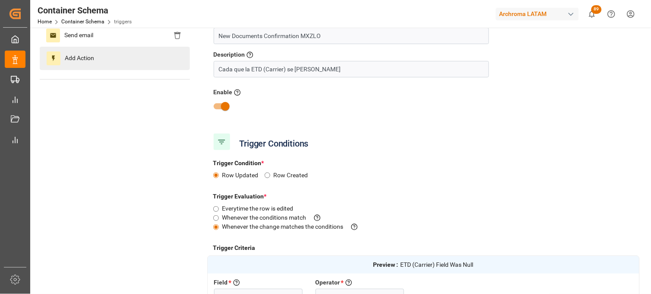
click at [51, 60] on icon at bounding box center [53, 58] width 7 height 7
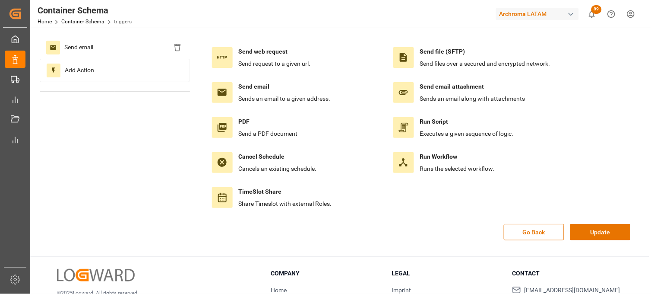
scroll to position [0, 0]
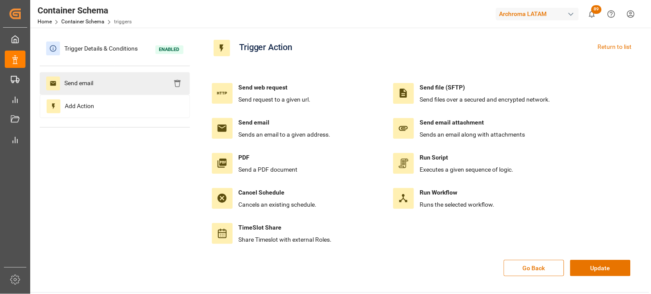
click at [68, 84] on span "Send email" at bounding box center [79, 83] width 38 height 14
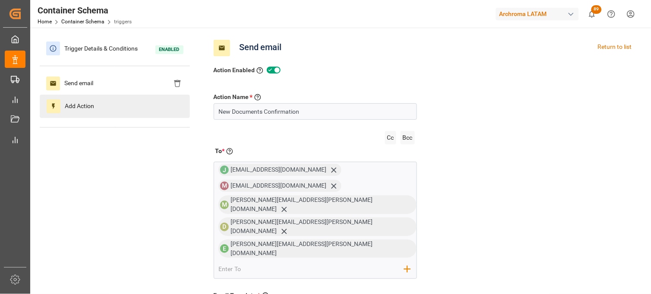
click at [73, 104] on span "Add Action" at bounding box center [79, 106] width 38 height 14
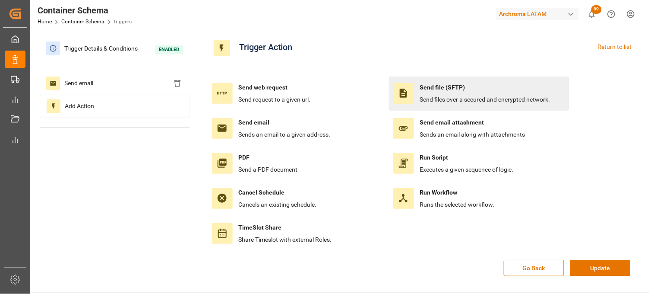
click at [444, 100] on span "Send files over a secured and encrypted network." at bounding box center [485, 99] width 130 height 7
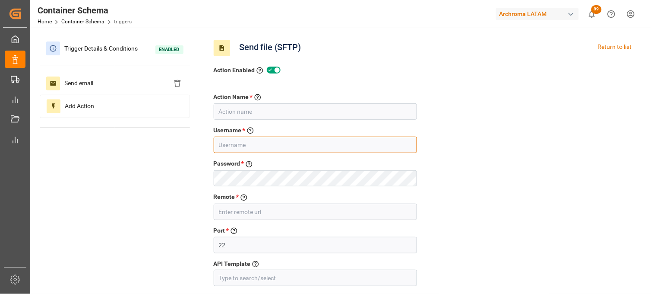
type input "erika.cervantes@leschaco.com"
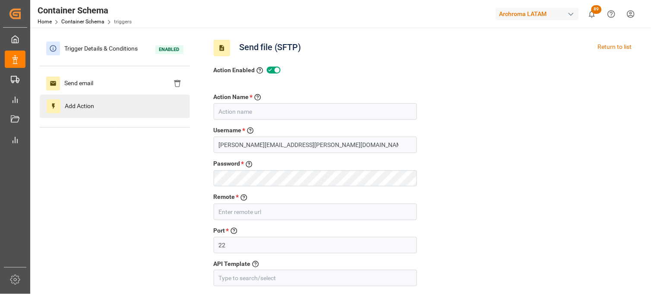
click at [72, 107] on span "Add Action" at bounding box center [79, 106] width 38 height 14
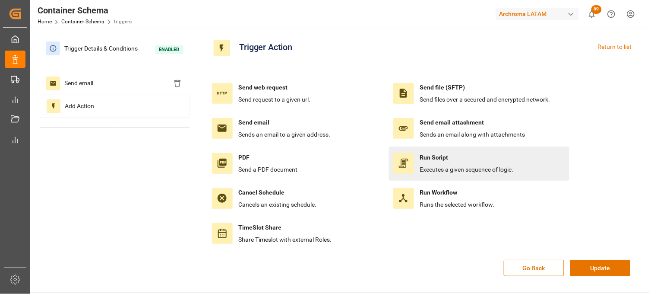
click at [417, 157] on div "Run Script Executes a given sequence of logic." at bounding box center [479, 163] width 172 height 21
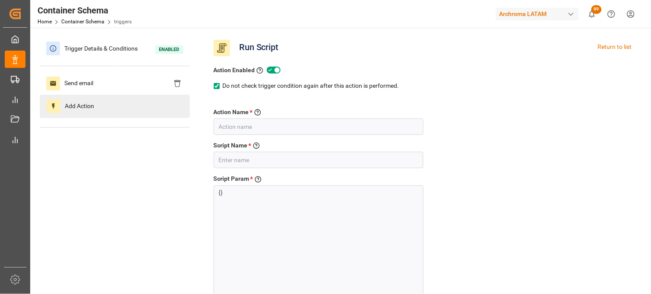
click at [96, 105] on span "Add Action" at bounding box center [79, 106] width 38 height 14
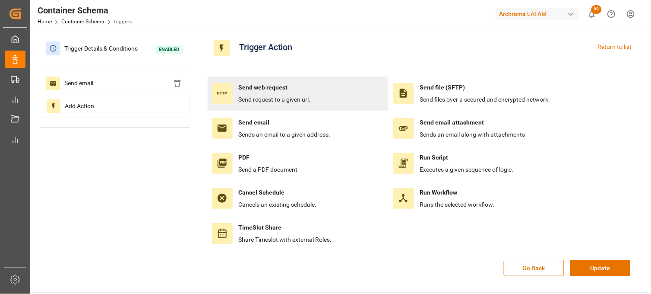
click at [276, 98] on span "Send request to a given url." at bounding box center [275, 99] width 72 height 7
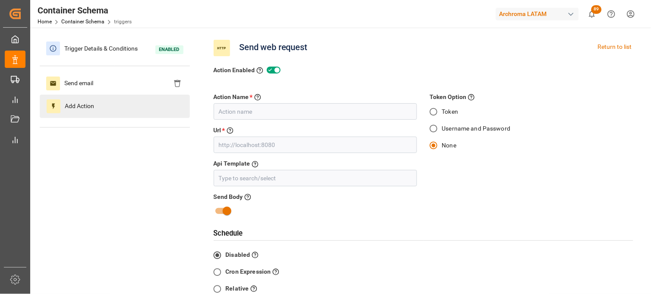
click at [77, 111] on span "Add Action" at bounding box center [79, 106] width 38 height 14
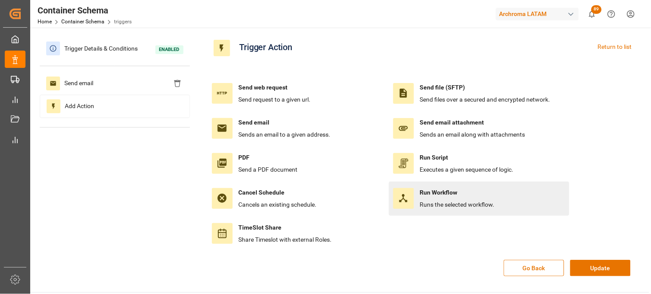
click at [429, 194] on h4 "Run Workflow" at bounding box center [457, 192] width 75 height 9
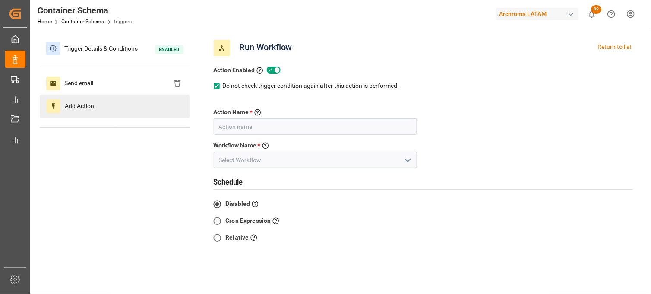
click at [82, 109] on span "Add Action" at bounding box center [79, 106] width 38 height 14
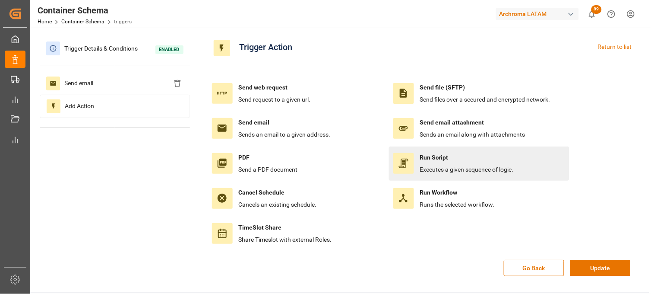
click at [426, 163] on div "Run Script Executes a given sequence of logic." at bounding box center [467, 163] width 94 height 21
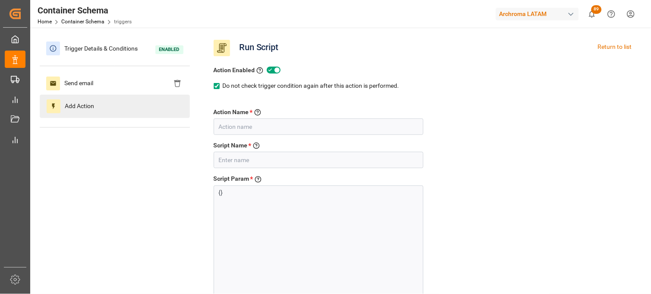
click at [86, 110] on span "Add Action" at bounding box center [79, 106] width 38 height 14
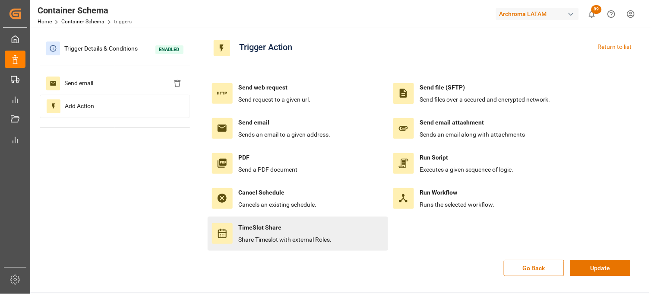
click at [224, 233] on icon at bounding box center [222, 233] width 10 height 10
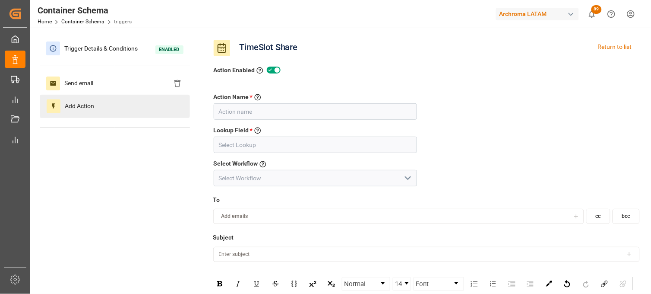
click at [52, 107] on icon at bounding box center [53, 106] width 7 height 7
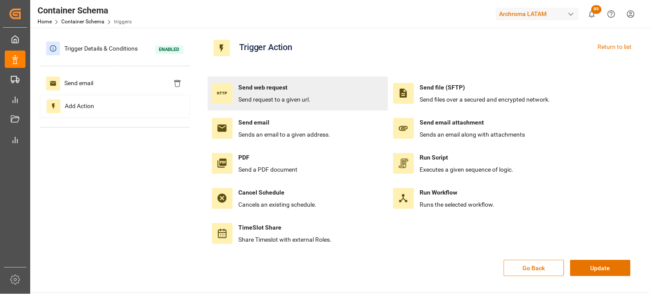
click at [262, 100] on span "Send request to a given url." at bounding box center [275, 99] width 72 height 7
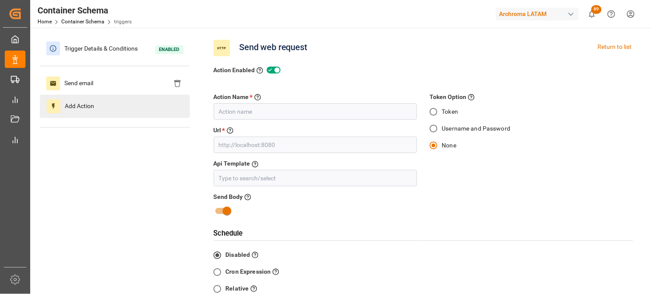
click at [80, 111] on span "Add Action" at bounding box center [79, 106] width 38 height 14
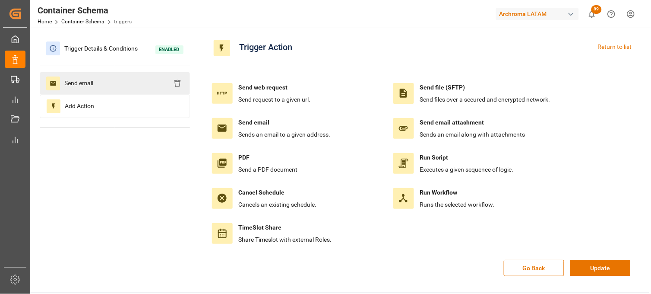
click at [83, 84] on span "Send email" at bounding box center [79, 83] width 38 height 14
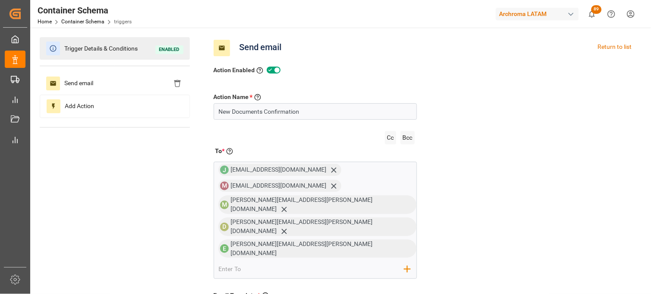
click at [80, 50] on span "Trigger Details & Conditions" at bounding box center [101, 48] width 82 height 13
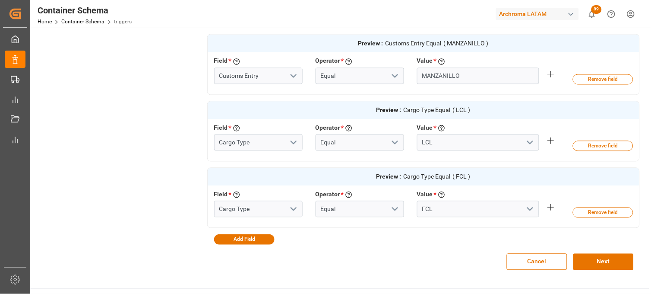
scroll to position [383, 0]
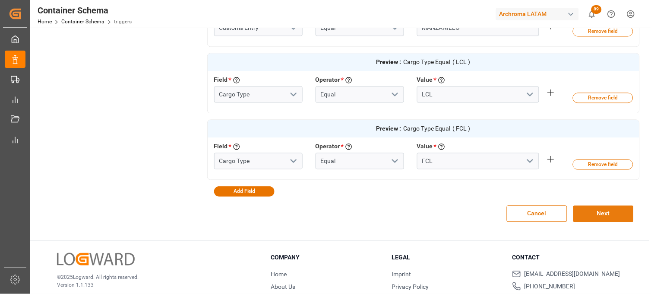
click at [595, 212] on button "Next" at bounding box center [603, 214] width 60 height 16
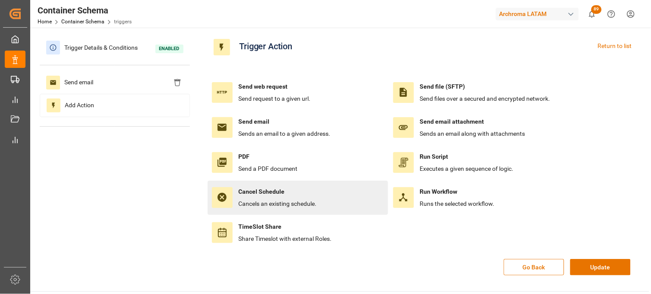
scroll to position [0, 0]
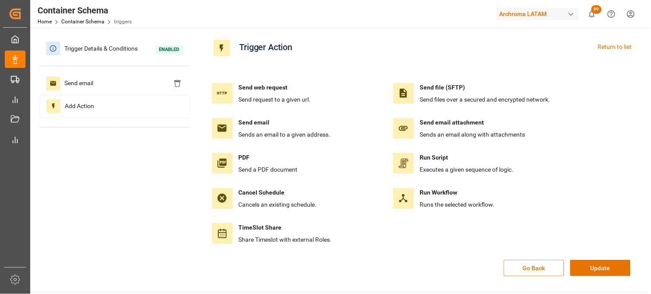
click at [247, 47] on span "Trigger Action" at bounding box center [266, 48] width 62 height 16
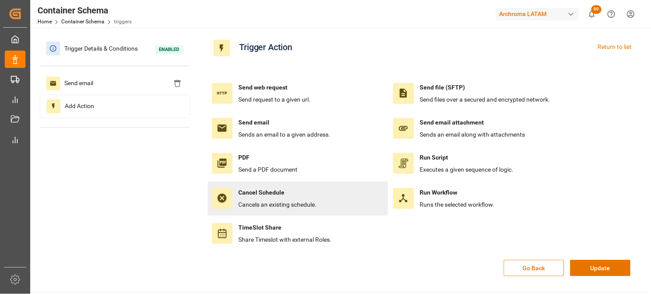
click at [288, 196] on h4 "Cancel Schedule" at bounding box center [278, 192] width 78 height 9
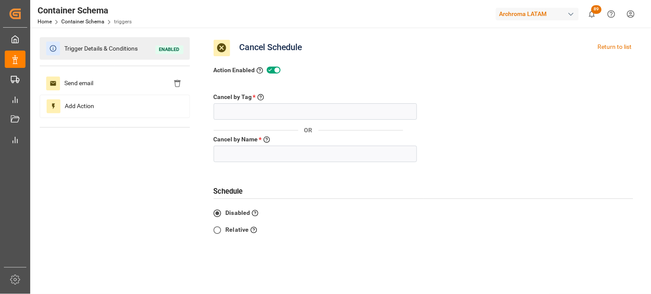
click at [57, 46] on span at bounding box center [53, 48] width 14 height 14
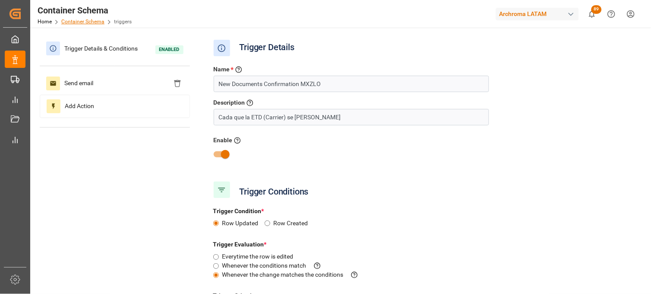
click at [91, 23] on link "Container Schema" at bounding box center [82, 22] width 43 height 6
